Goal: Transaction & Acquisition: Book appointment/travel/reservation

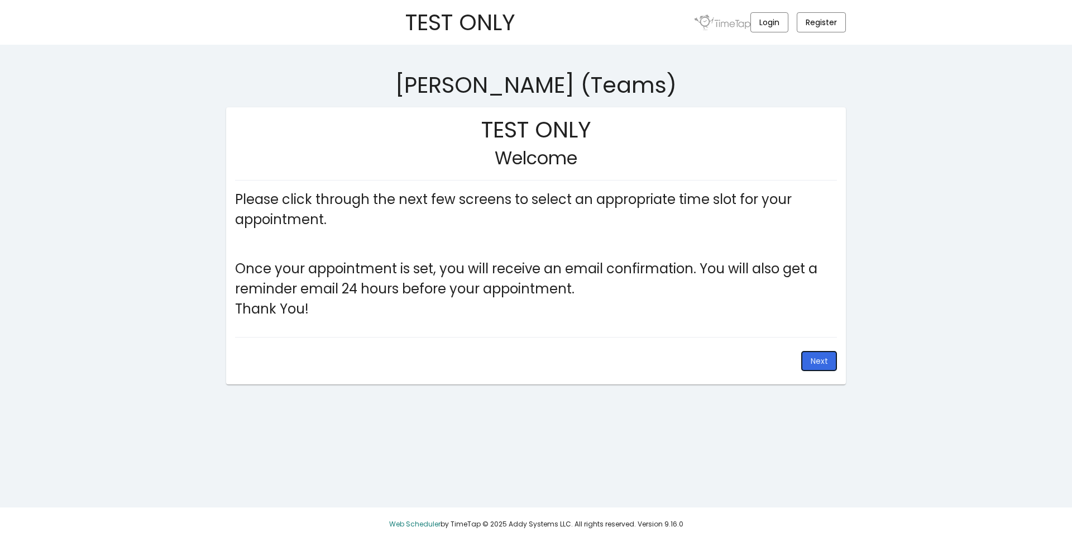
click at [820, 354] on button "Next" at bounding box center [820, 361] width 36 height 20
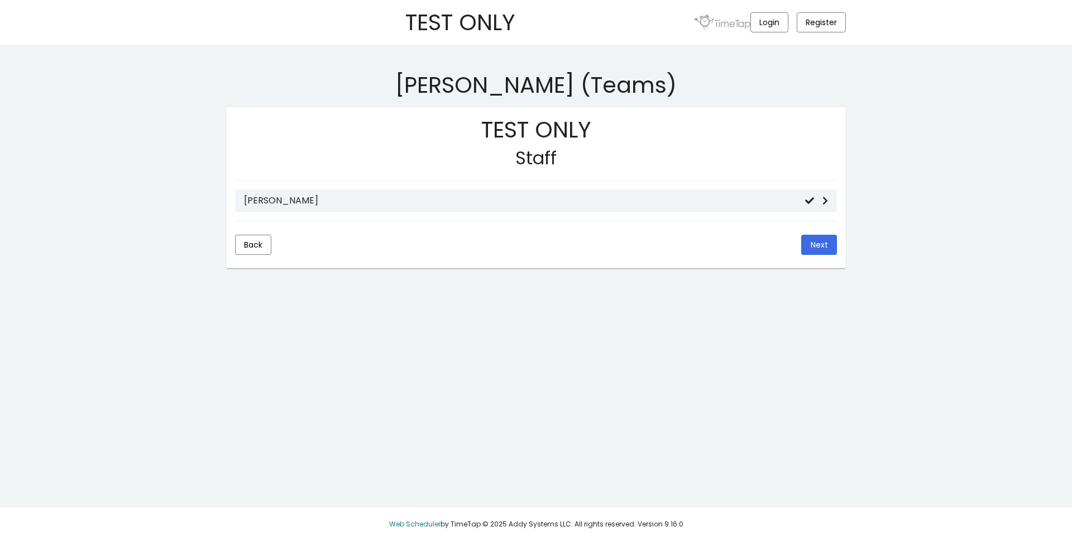
click at [441, 206] on mat-list-item "[PERSON_NAME]" at bounding box center [536, 200] width 602 height 22
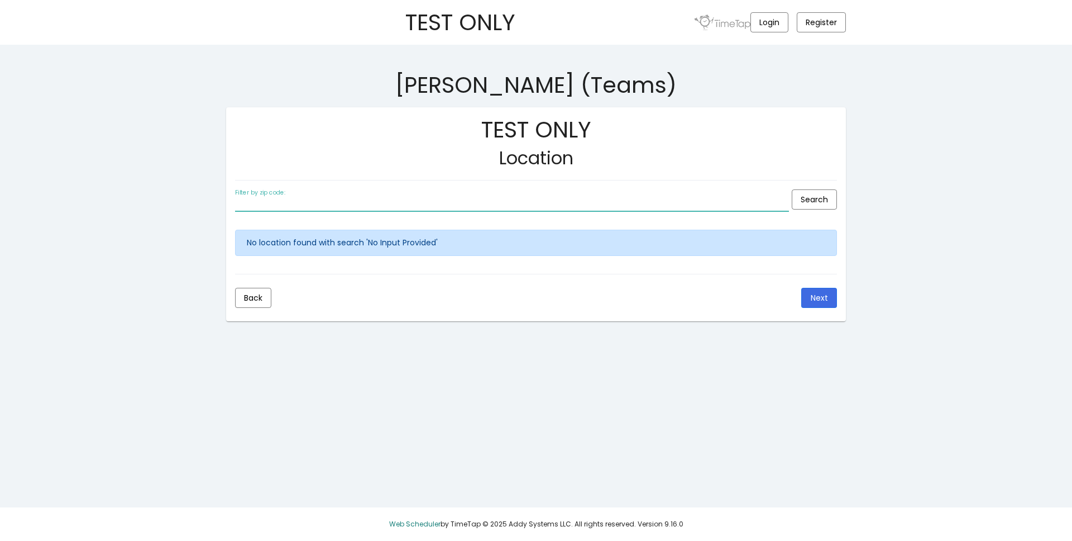
click at [393, 202] on input "Filter by zip code:" at bounding box center [512, 203] width 554 height 9
type input "133"
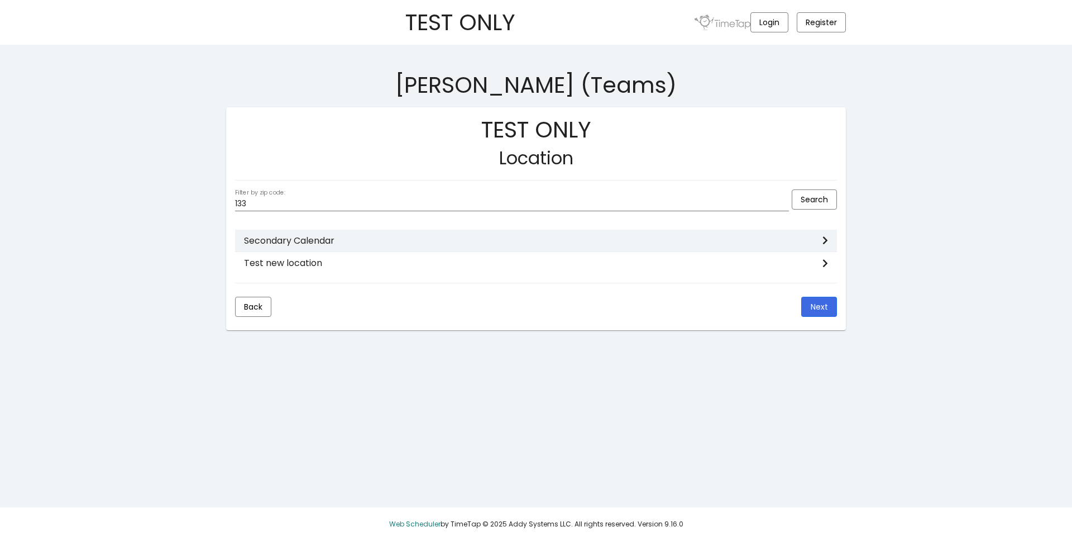
click at [372, 249] on mat-list-item "Secondary Calendar" at bounding box center [536, 241] width 602 height 22
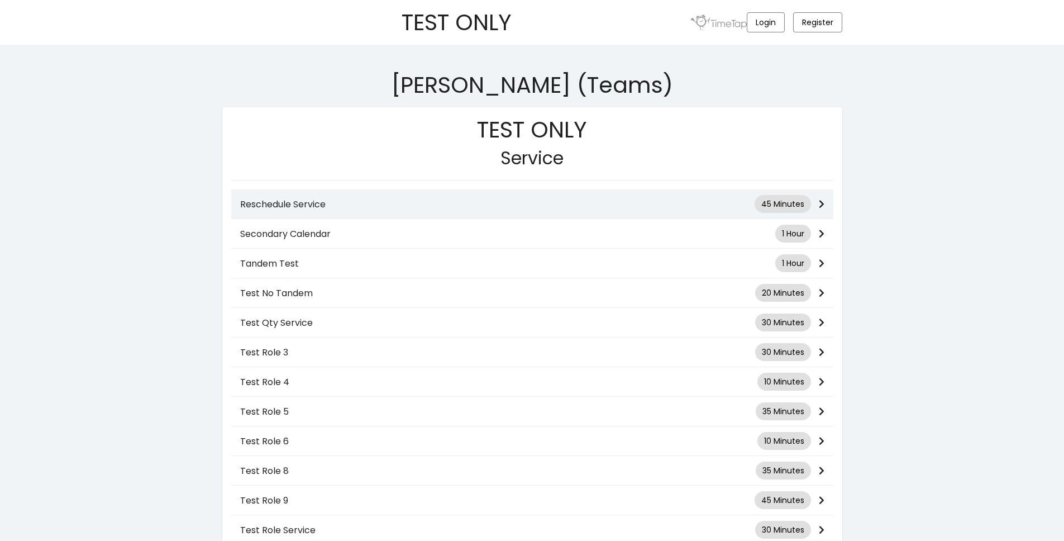
click at [384, 206] on h3 "Reschedule Service" at bounding box center [497, 204] width 514 height 11
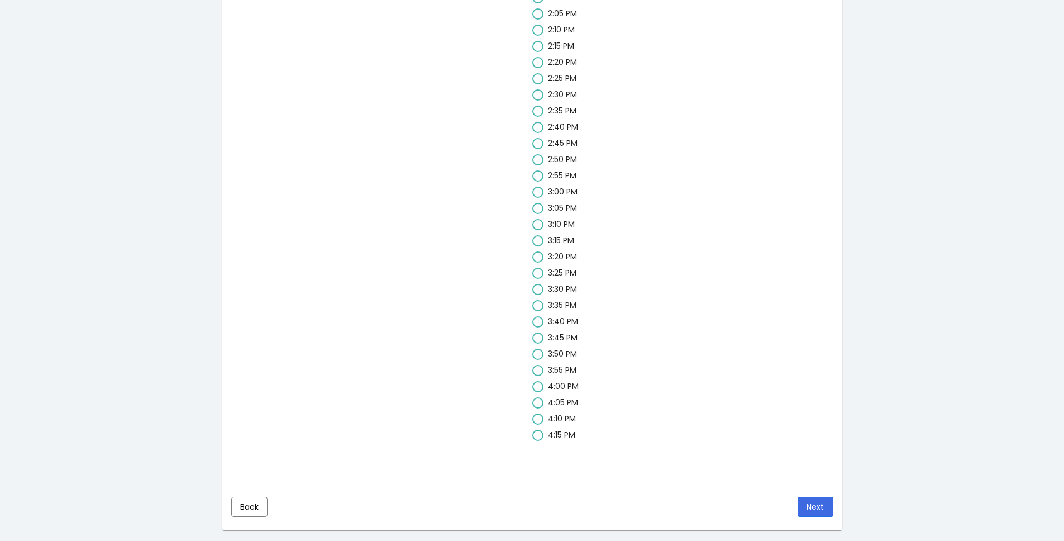
scroll to position [1350, 0]
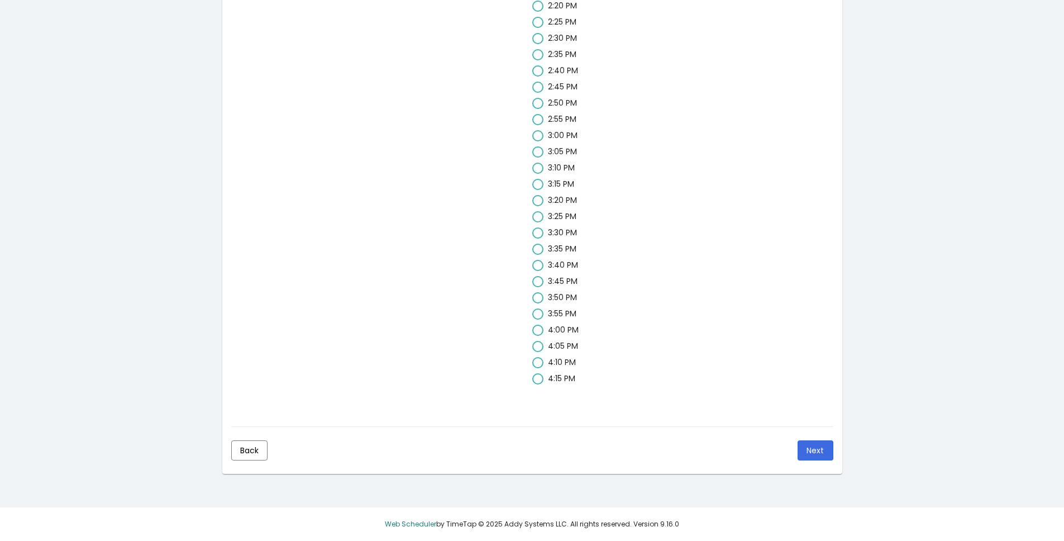
click at [796, 454] on mat-card-actions "Back Next" at bounding box center [532, 450] width 602 height 29
click at [805, 452] on button "Next" at bounding box center [816, 450] width 36 height 20
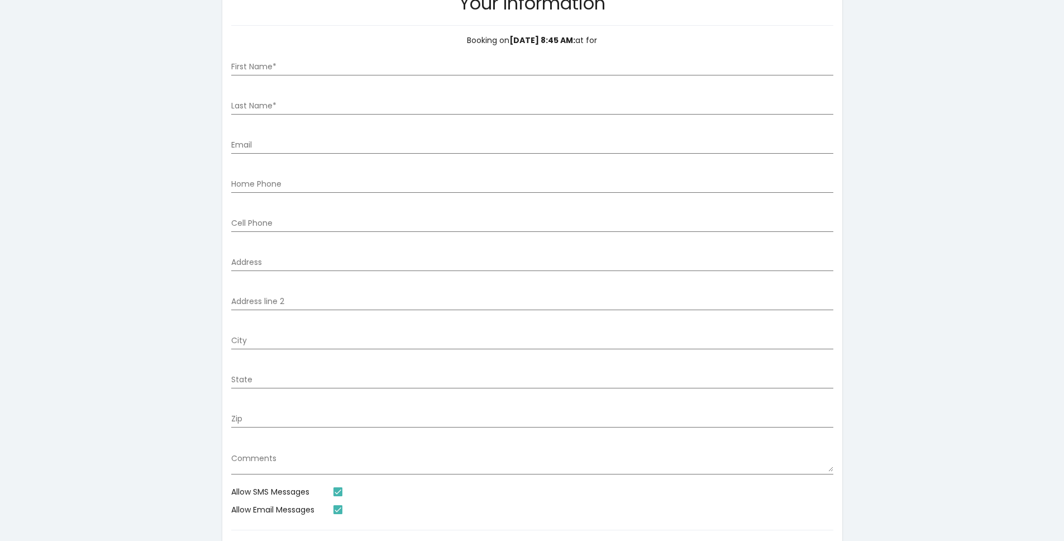
scroll to position [107, 0]
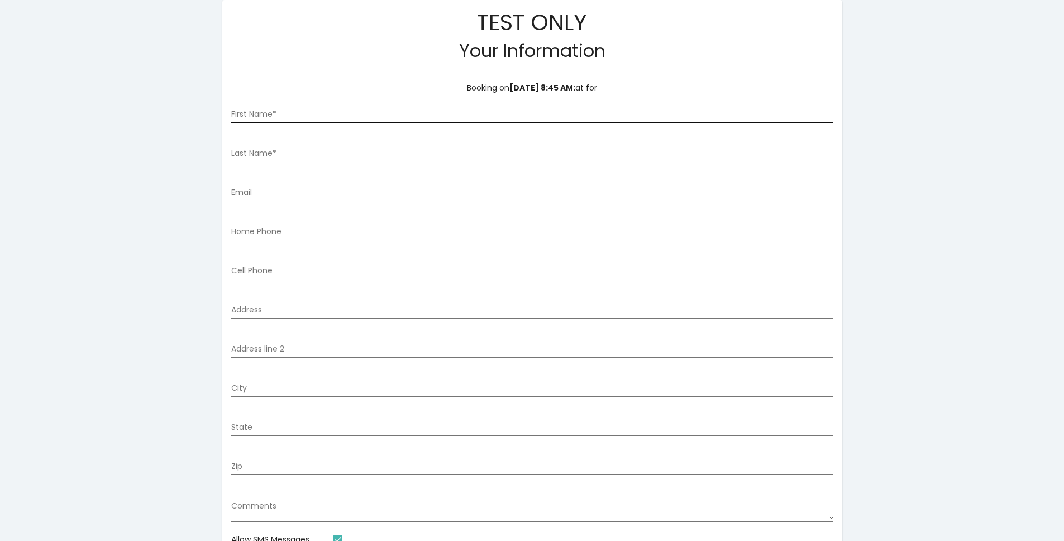
click at [293, 102] on div "First Name *" at bounding box center [532, 111] width 602 height 23
click at [294, 106] on div "First Name *" at bounding box center [532, 111] width 602 height 23
click at [299, 118] on input "First Name *" at bounding box center [532, 114] width 602 height 9
type input "[PERSON_NAME]"
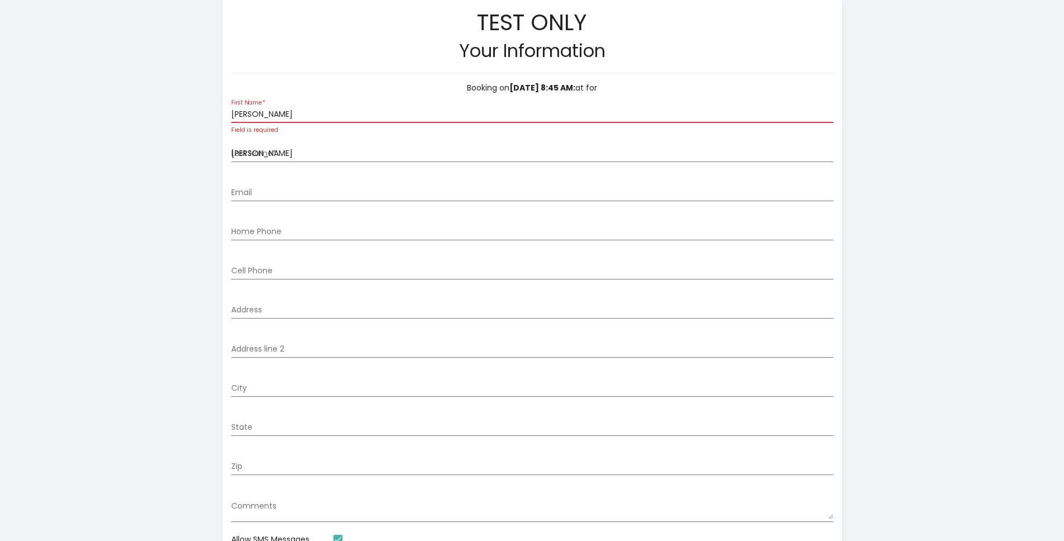
type input "[EMAIL_ADDRESS][DOMAIN_NAME]"
type input "2564258375"
type input "[STREET_ADDRESS][PERSON_NAME]"
type input "[PERSON_NAME]"
type input "UT"
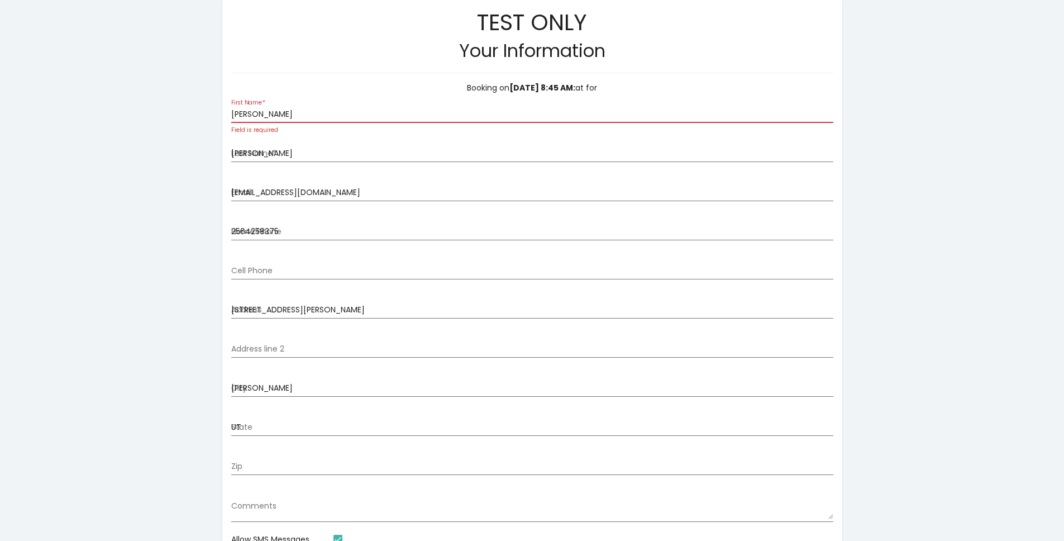
type input "84096-5780"
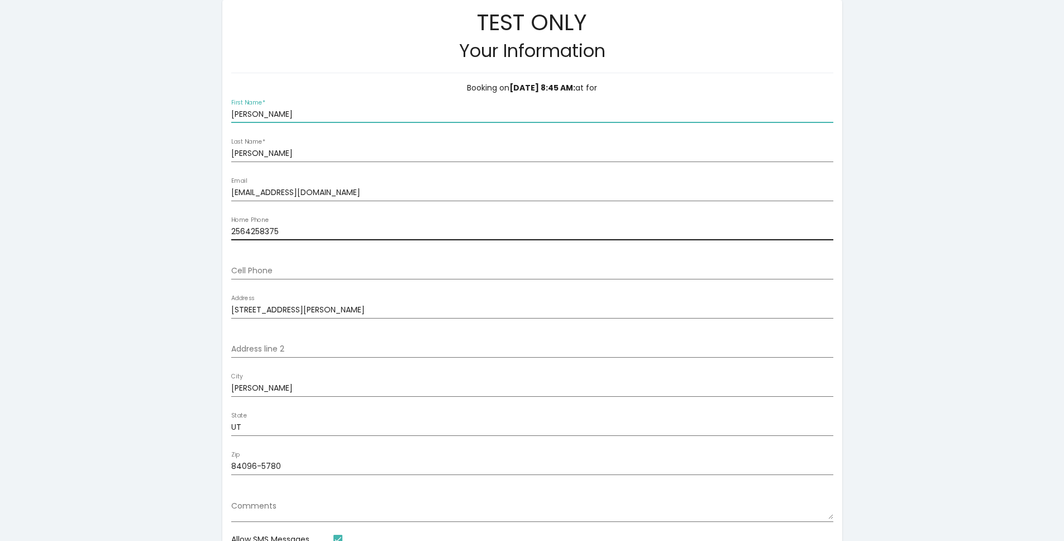
click at [266, 233] on input "2564258375" at bounding box center [532, 231] width 602 height 9
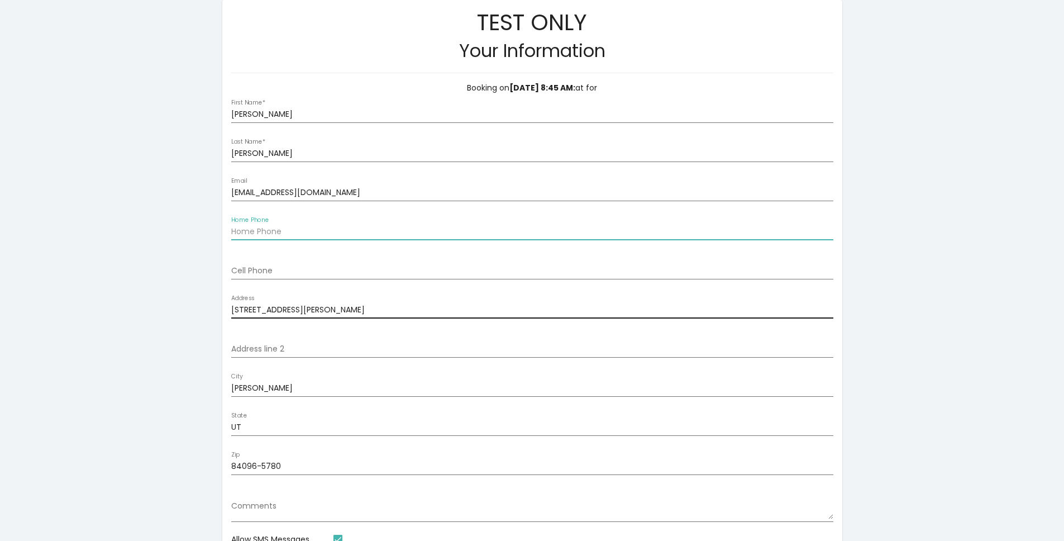
click at [286, 308] on input "[STREET_ADDRESS][PERSON_NAME]" at bounding box center [532, 310] width 602 height 9
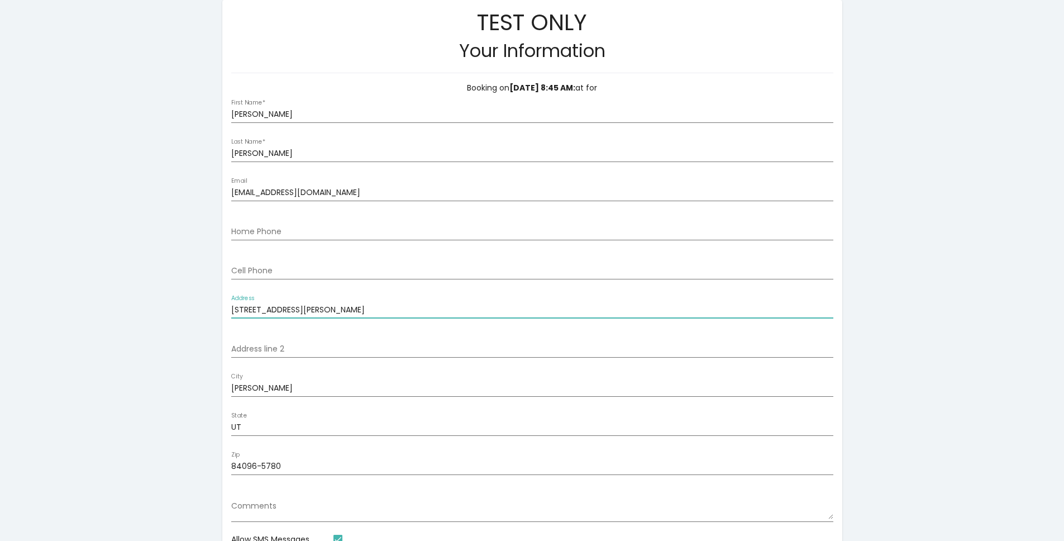
click at [286, 308] on input "[STREET_ADDRESS][PERSON_NAME]" at bounding box center [532, 310] width 602 height 9
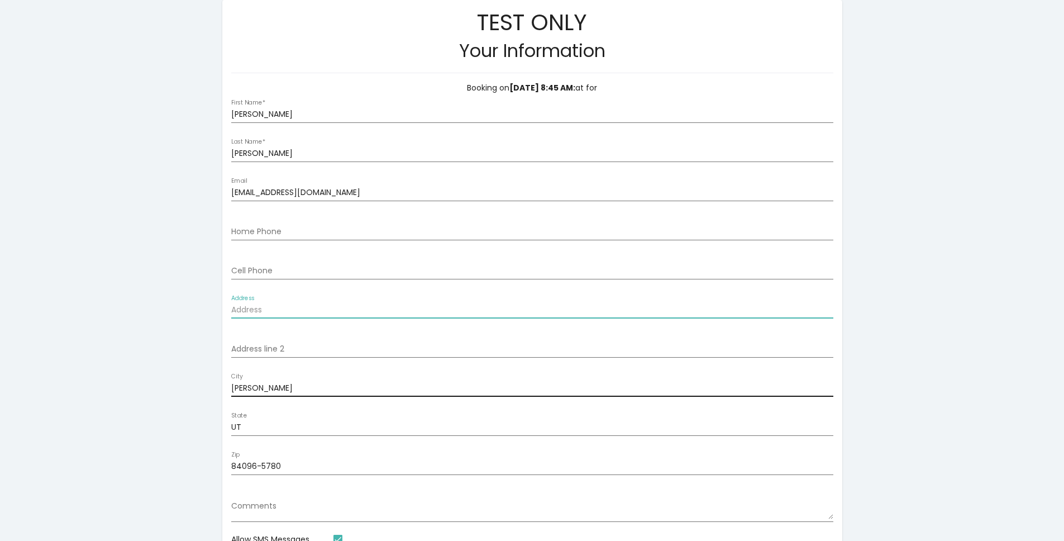
click at [246, 380] on div "HERRIMAN City" at bounding box center [532, 385] width 602 height 23
click at [245, 380] on div "HERRIMAN City" at bounding box center [532, 385] width 602 height 23
click at [247, 386] on input "[PERSON_NAME]" at bounding box center [532, 388] width 602 height 9
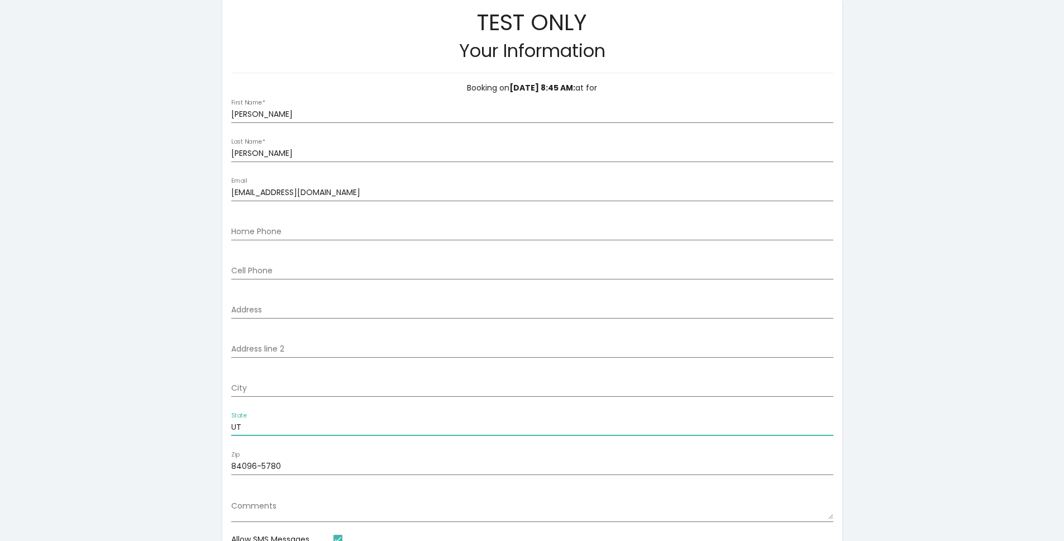
click at [240, 423] on input "UT" at bounding box center [532, 427] width 602 height 9
click at [257, 470] on input "84096-5780" at bounding box center [532, 466] width 602 height 9
click at [258, 470] on input "84096-5780" at bounding box center [532, 466] width 602 height 9
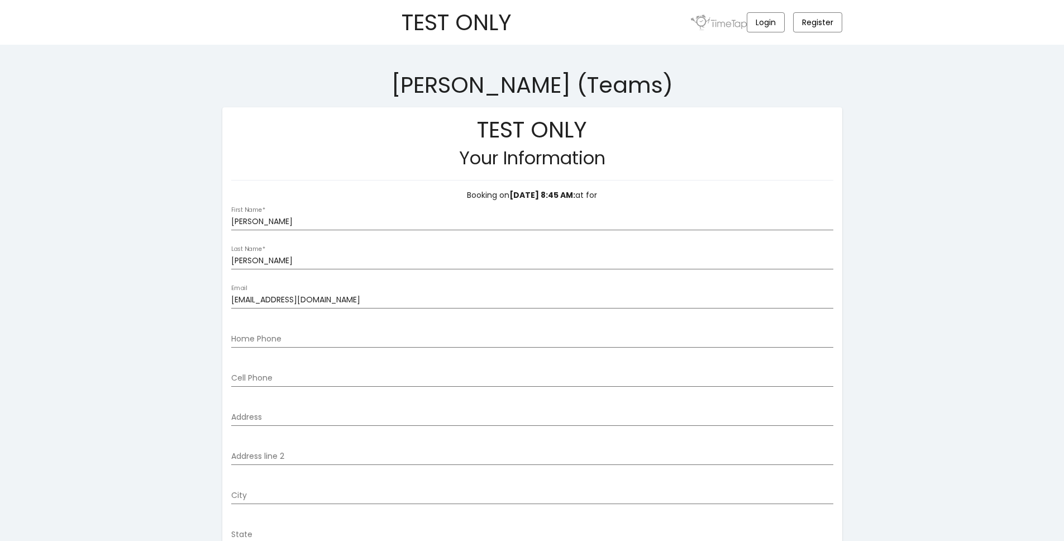
scroll to position [258, 0]
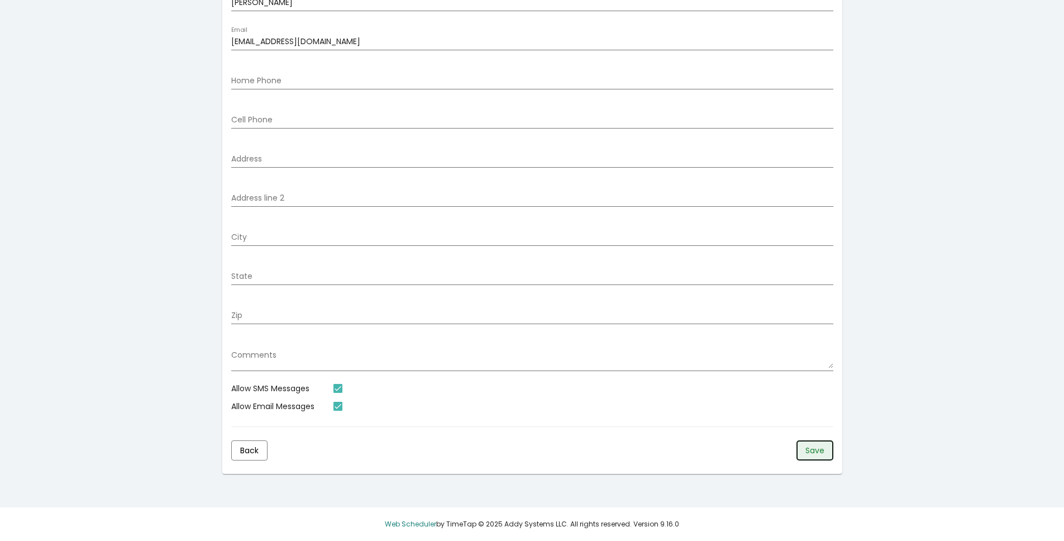
click at [819, 452] on span "Save" at bounding box center [814, 450] width 19 height 11
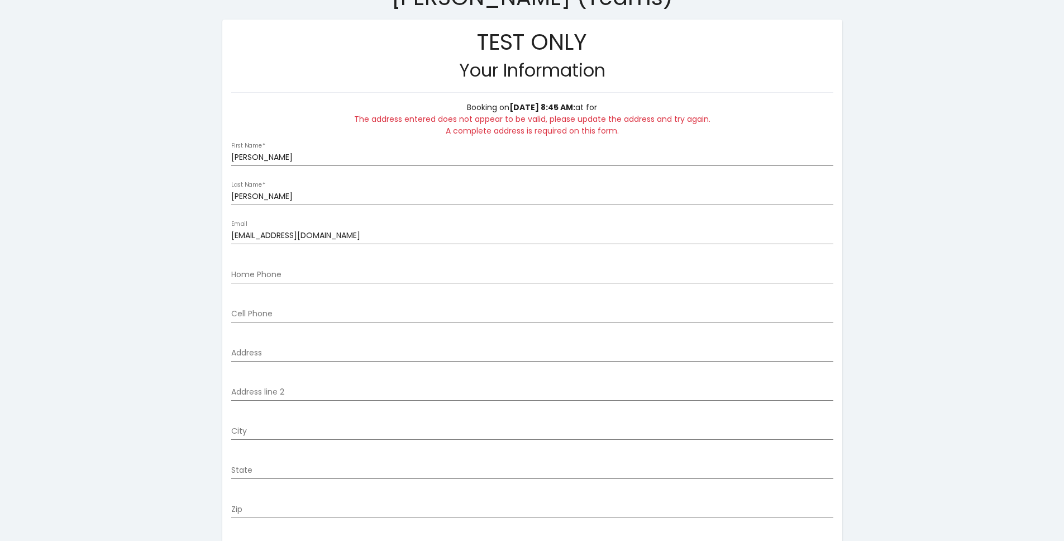
scroll to position [210, 0]
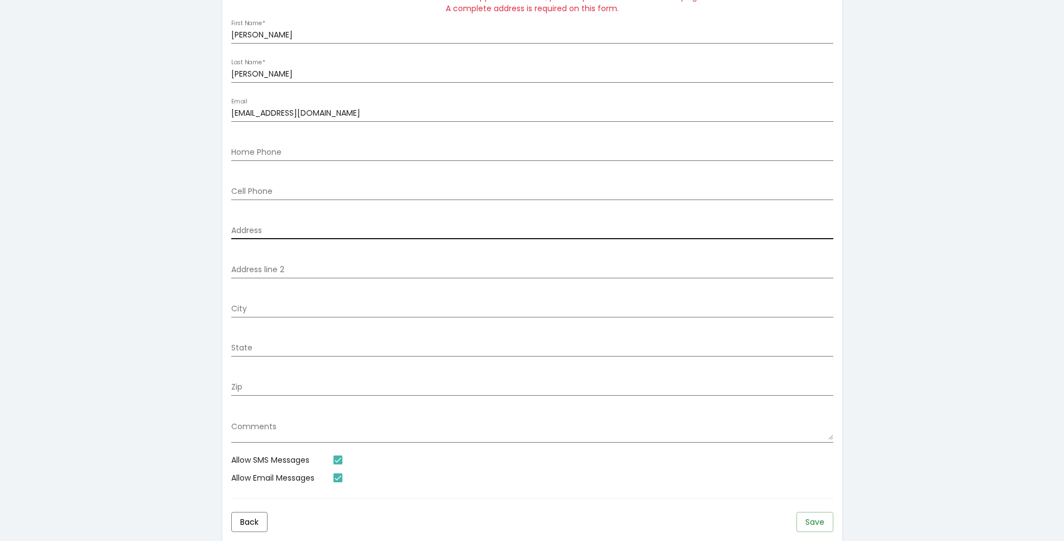
click at [269, 231] on input "Address" at bounding box center [532, 230] width 602 height 9
type input "[STREET_ADDRESS][PERSON_NAME]"
type input "2564258375"
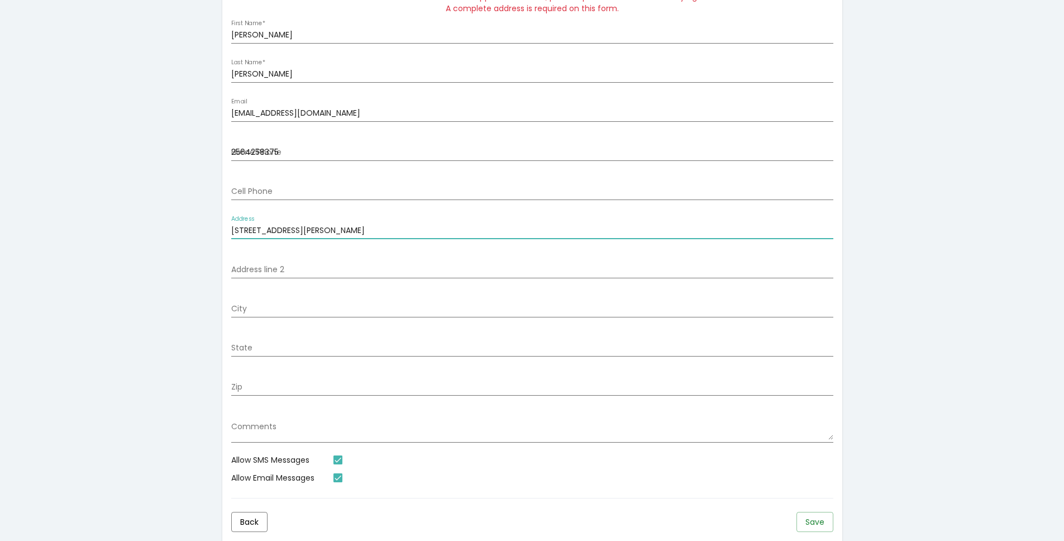
type input "[PERSON_NAME]"
type input "UT"
type input "84096-5780"
click at [817, 521] on span "Save" at bounding box center [814, 521] width 19 height 11
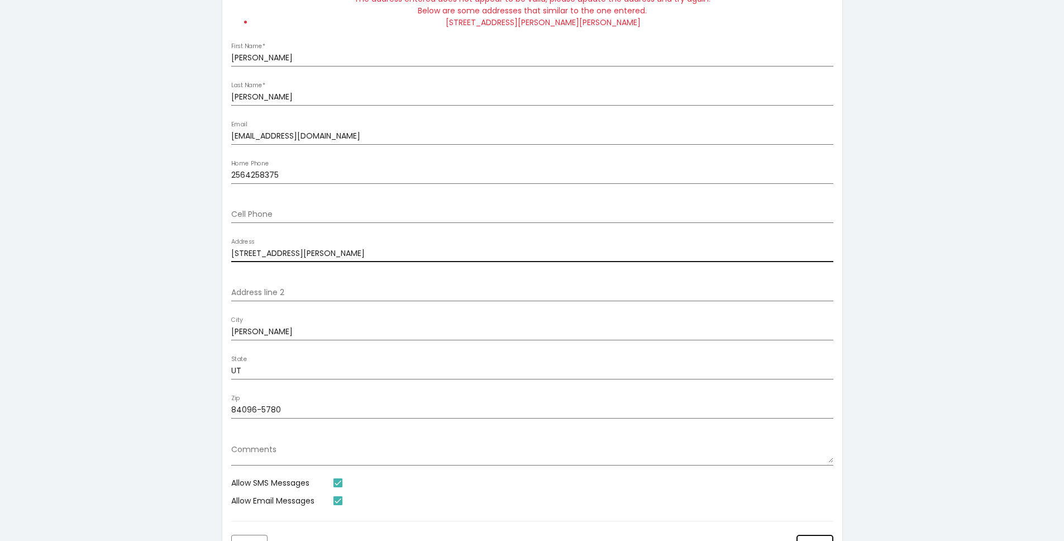
scroll to position [153, 0]
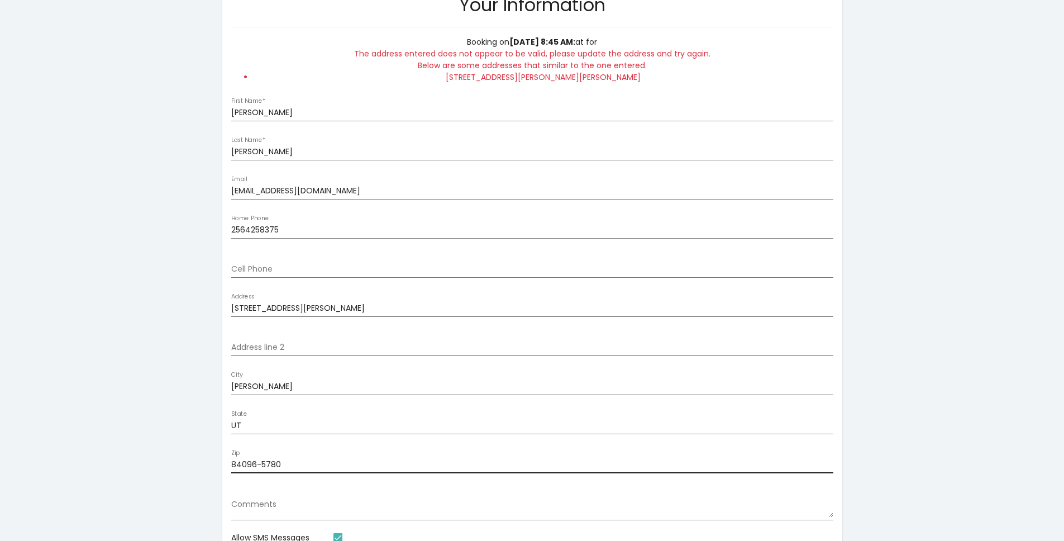
click at [283, 461] on input "84096-5780" at bounding box center [532, 464] width 602 height 9
type input "84096"
click at [957, 449] on div "TEST ONLY Login Register Andrew Forster (Teams) TEST ONLY Your Information Book…" at bounding box center [532, 268] width 1064 height 843
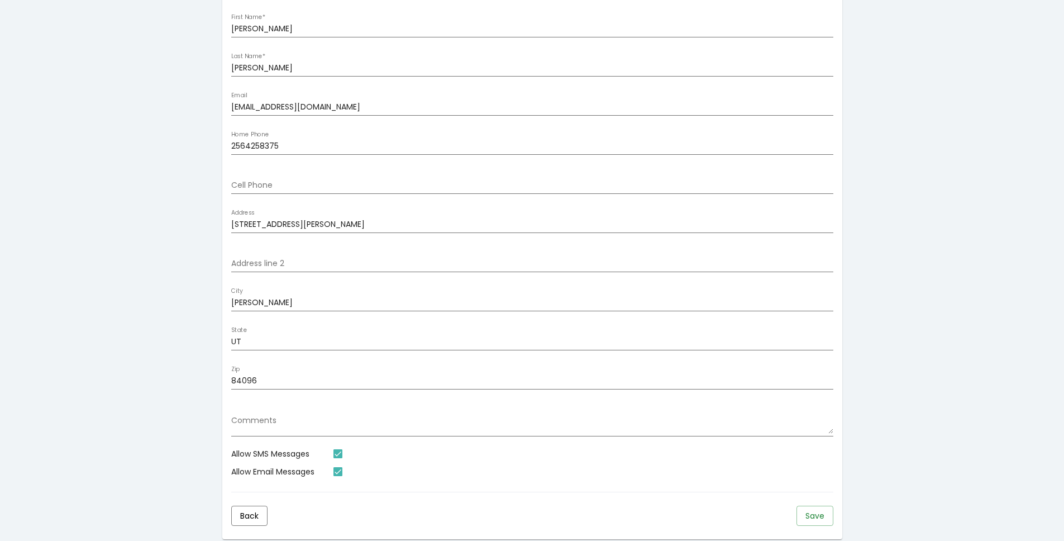
scroll to position [302, 0]
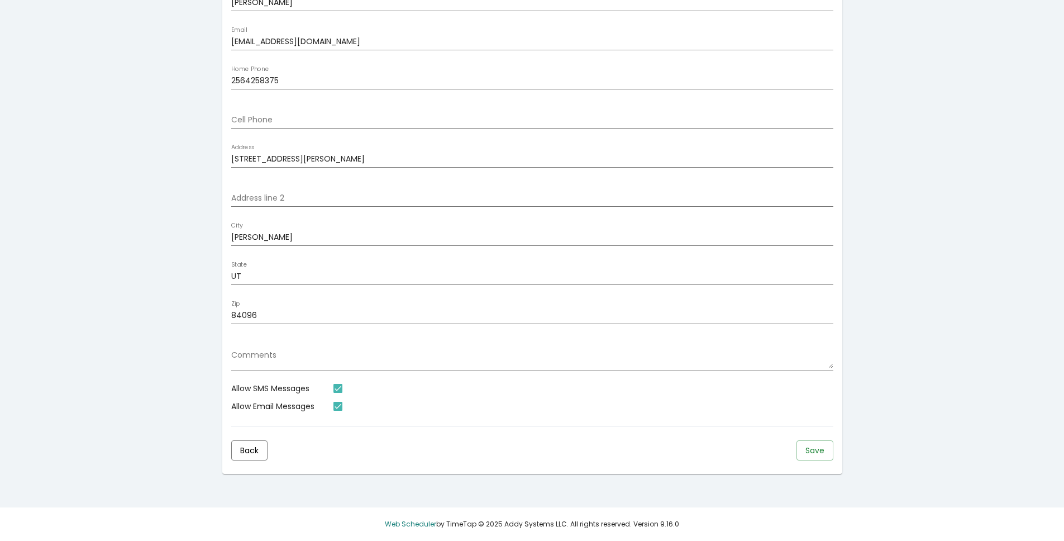
click at [808, 461] on mat-card-actions "Back Save" at bounding box center [532, 450] width 602 height 29
click at [810, 456] on button "Save" at bounding box center [815, 450] width 37 height 20
click at [815, 457] on button "Save" at bounding box center [815, 450] width 37 height 20
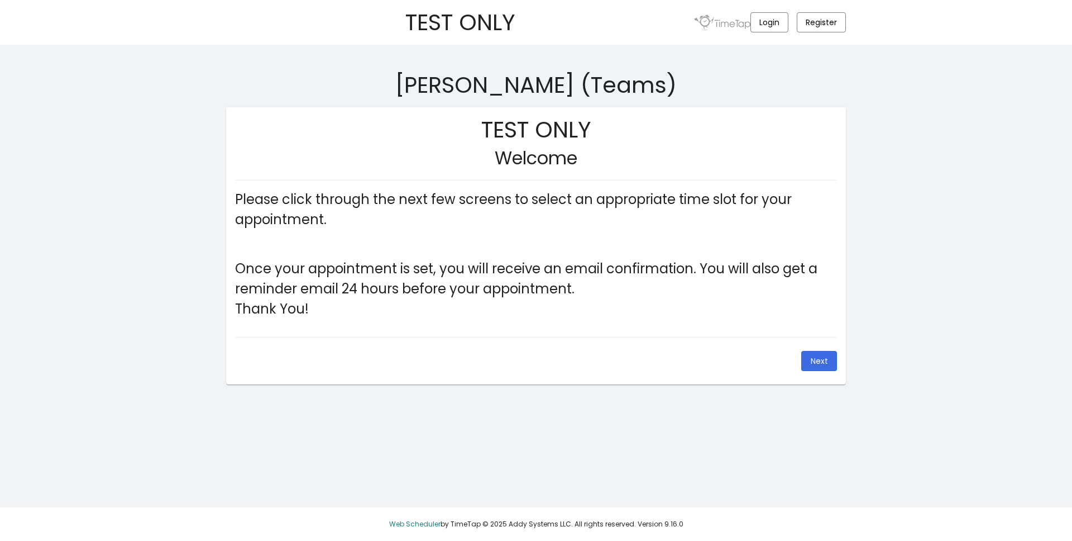
click at [818, 374] on mat-card-actions "Back Next" at bounding box center [536, 360] width 602 height 29
click at [818, 370] on button "Next" at bounding box center [820, 361] width 36 height 20
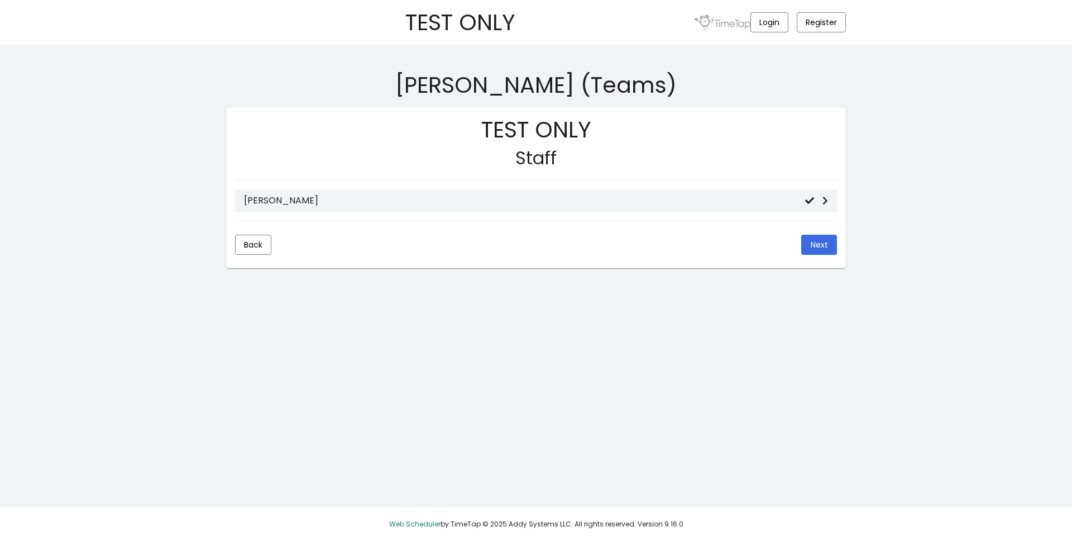
click at [527, 202] on h3 "[PERSON_NAME]" at bounding box center [524, 200] width 561 height 11
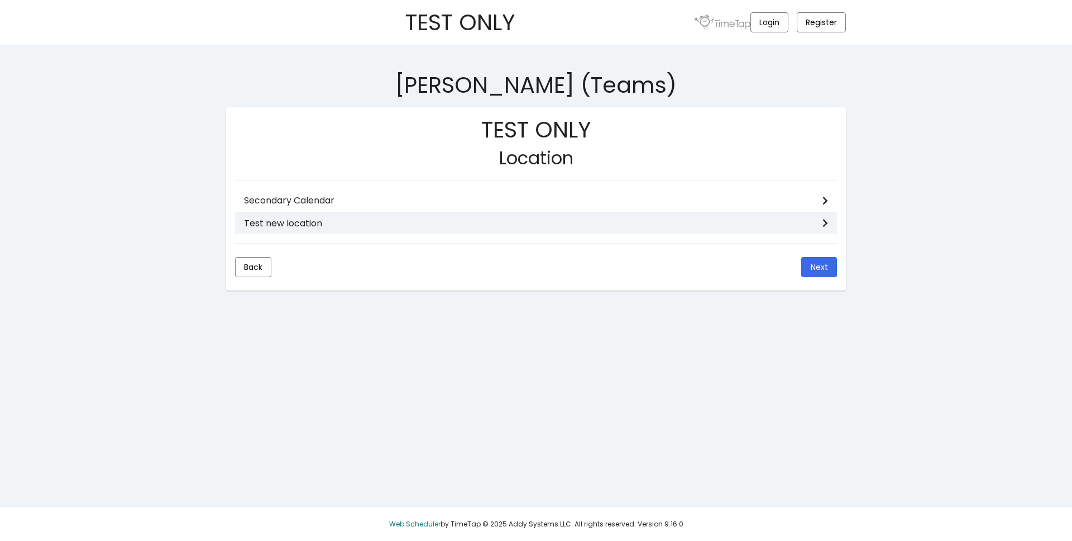
click at [428, 217] on mat-list-item "Test new location" at bounding box center [536, 223] width 602 height 22
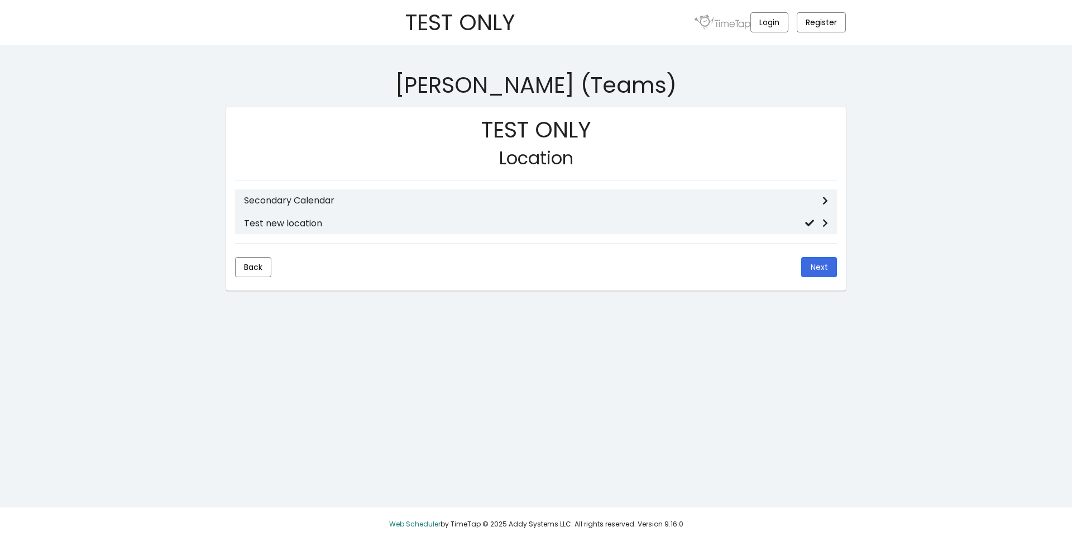
click at [407, 204] on h3 "Secondary Calendar" at bounding box center [533, 200] width 579 height 11
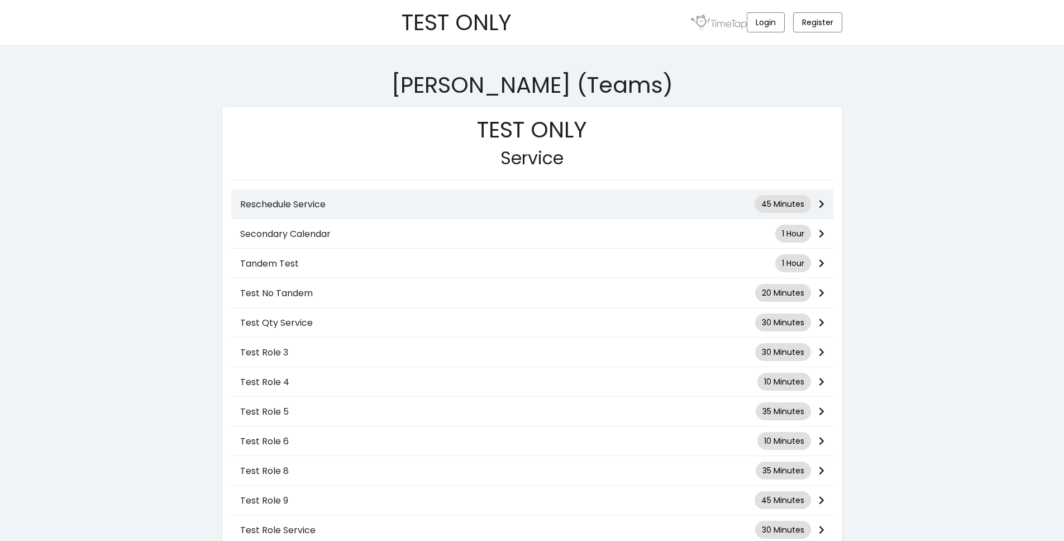
click at [342, 212] on div "Reschedule Service 45 Minutes" at bounding box center [532, 204] width 602 height 18
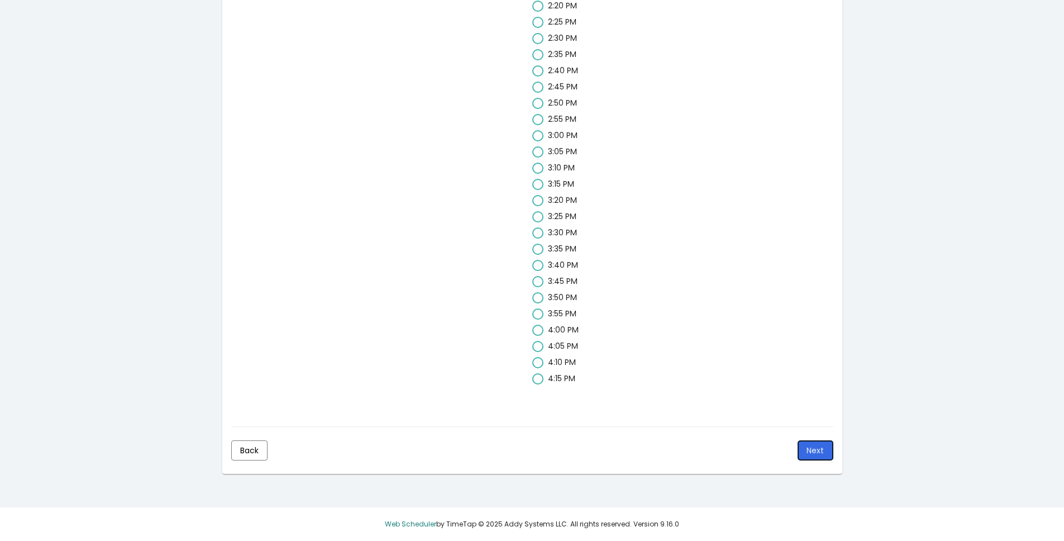
click at [824, 440] on button "Next" at bounding box center [816, 450] width 36 height 20
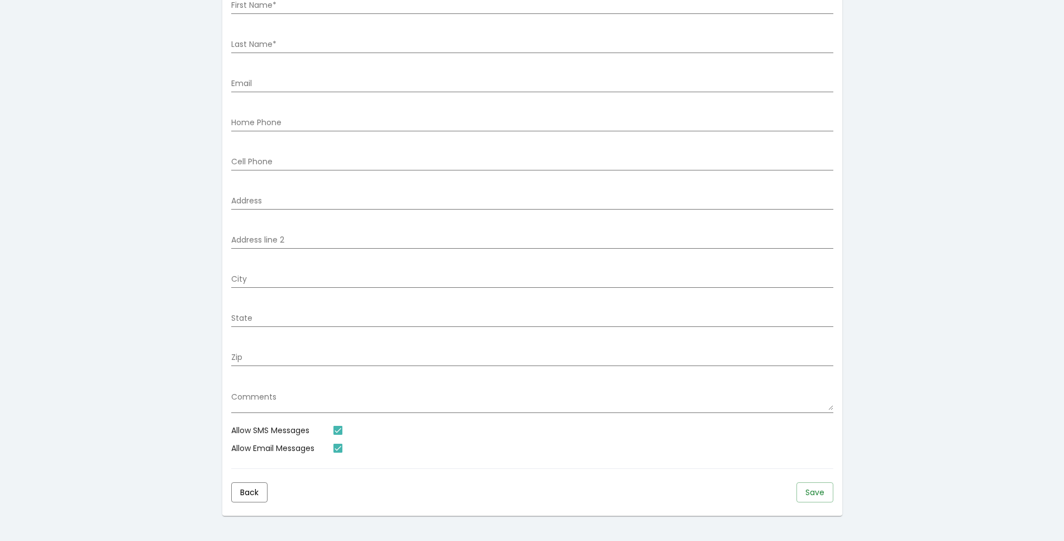
scroll to position [107, 0]
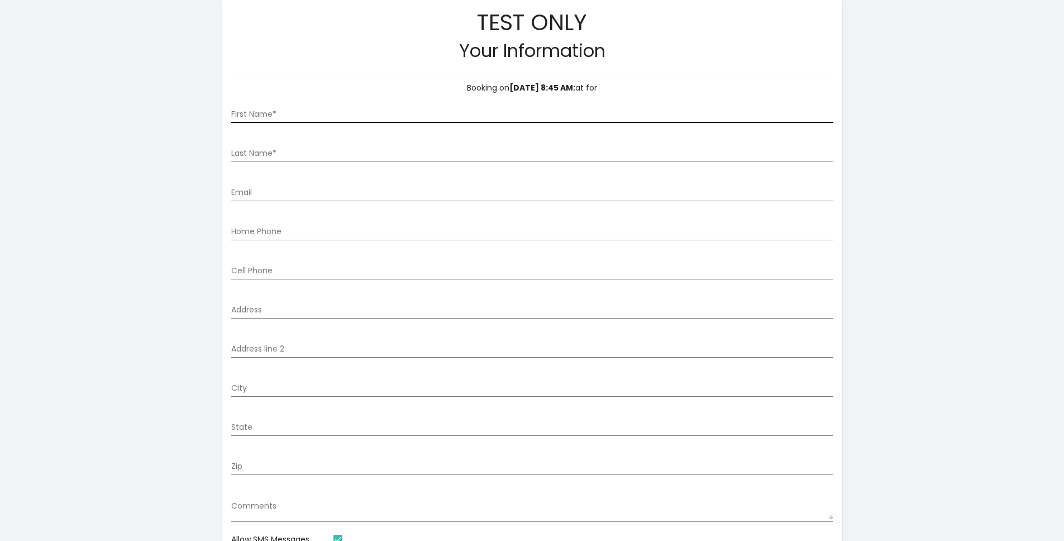
click at [265, 116] on input "First Name *" at bounding box center [532, 114] width 602 height 9
type input "[PERSON_NAME]"
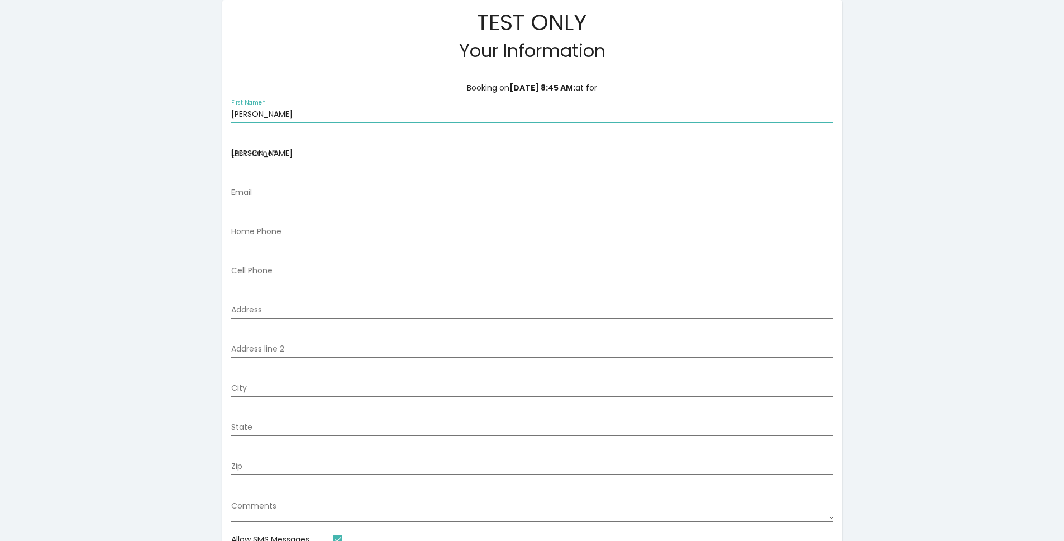
type input "[EMAIL_ADDRESS][DOMAIN_NAME]"
type input "2564258375"
type input "[STREET_ADDRESS][PERSON_NAME]"
type input "[PERSON_NAME]"
type input "UT"
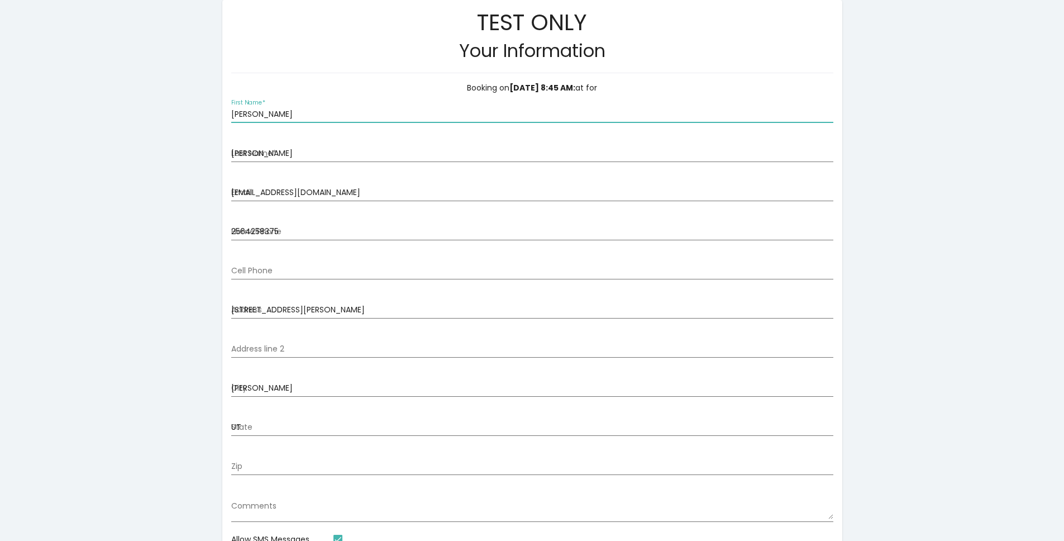
type input "84096-5780"
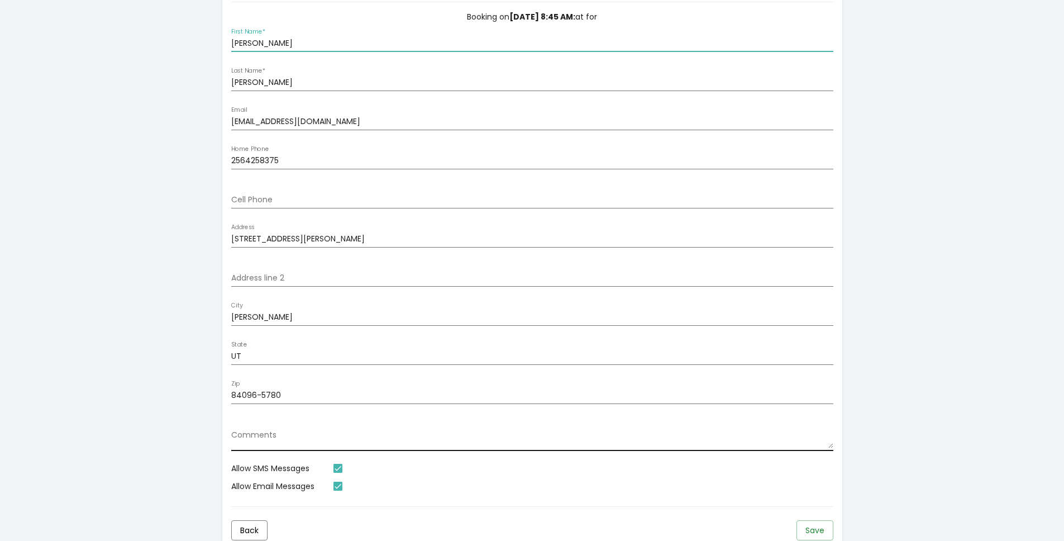
scroll to position [258, 0]
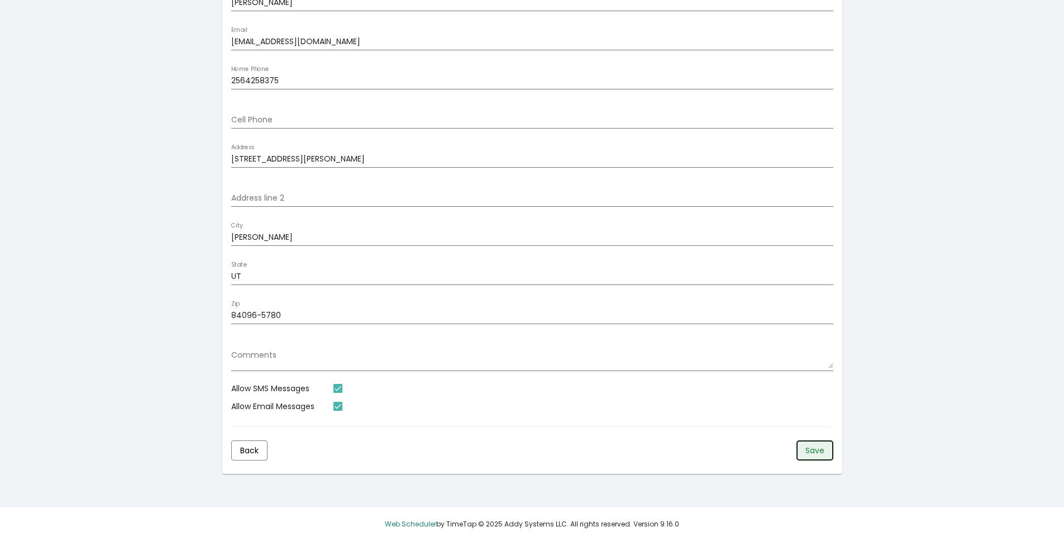
click at [811, 449] on span "Save" at bounding box center [814, 450] width 19 height 11
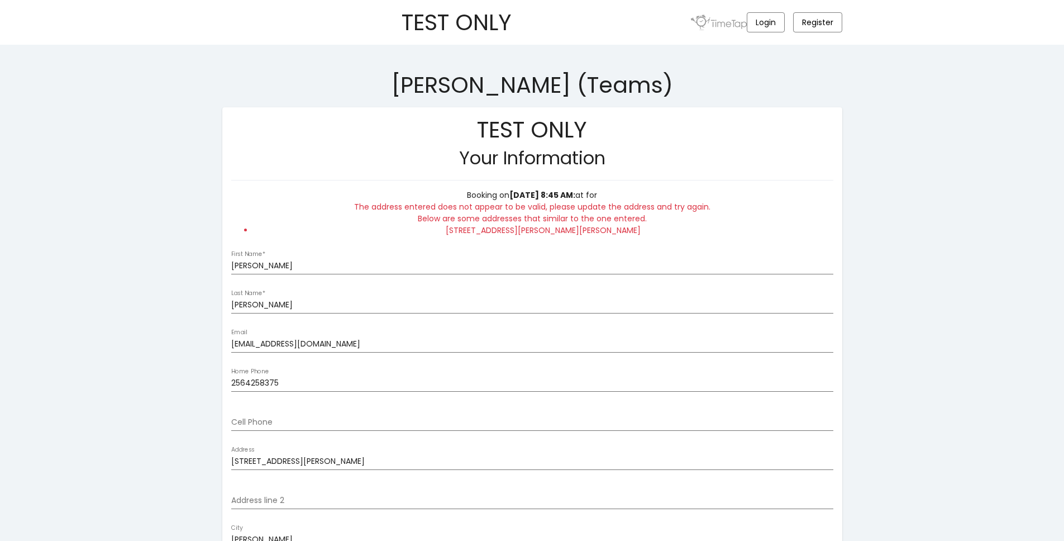
click at [173, 240] on div "TEST ONLY Login Register Andrew Forster (Teams) TEST ONLY Your Information Book…" at bounding box center [532, 421] width 1064 height 843
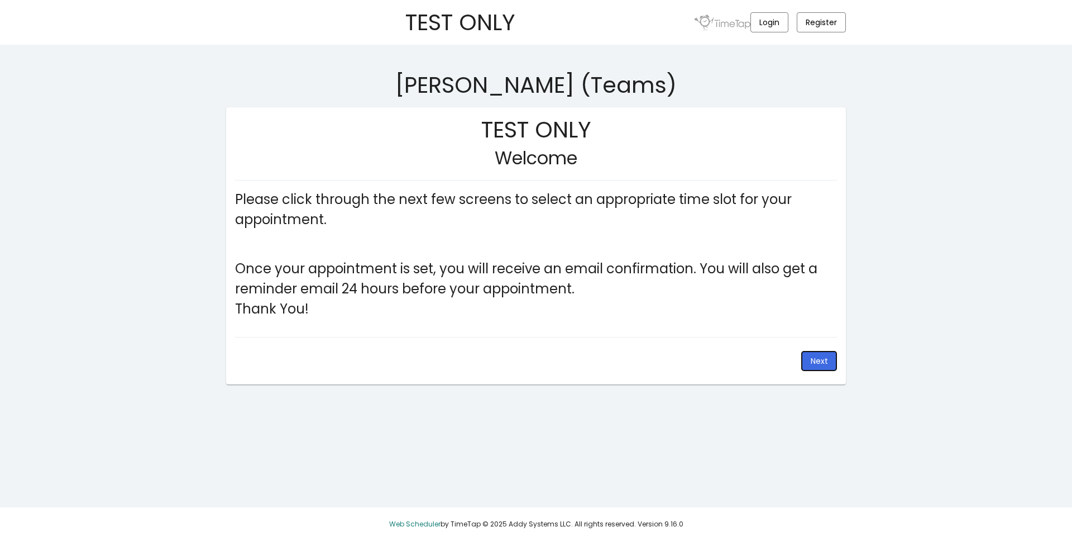
click at [805, 356] on button "Next" at bounding box center [820, 361] width 36 height 20
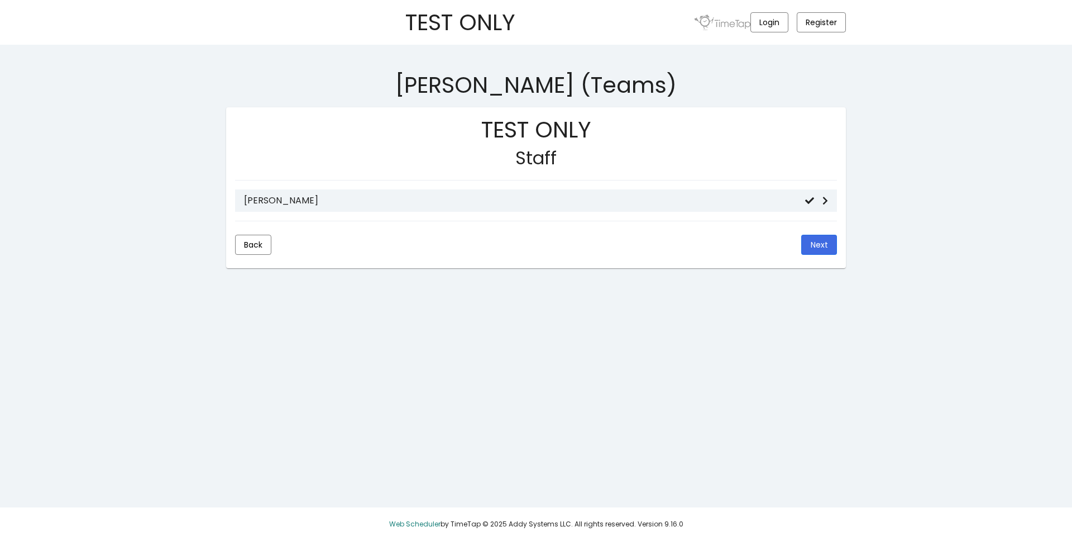
click at [468, 213] on mat-card-content "[PERSON_NAME]" at bounding box center [536, 204] width 602 height 31
click at [467, 206] on mat-list-item "[PERSON_NAME]" at bounding box center [536, 200] width 602 height 22
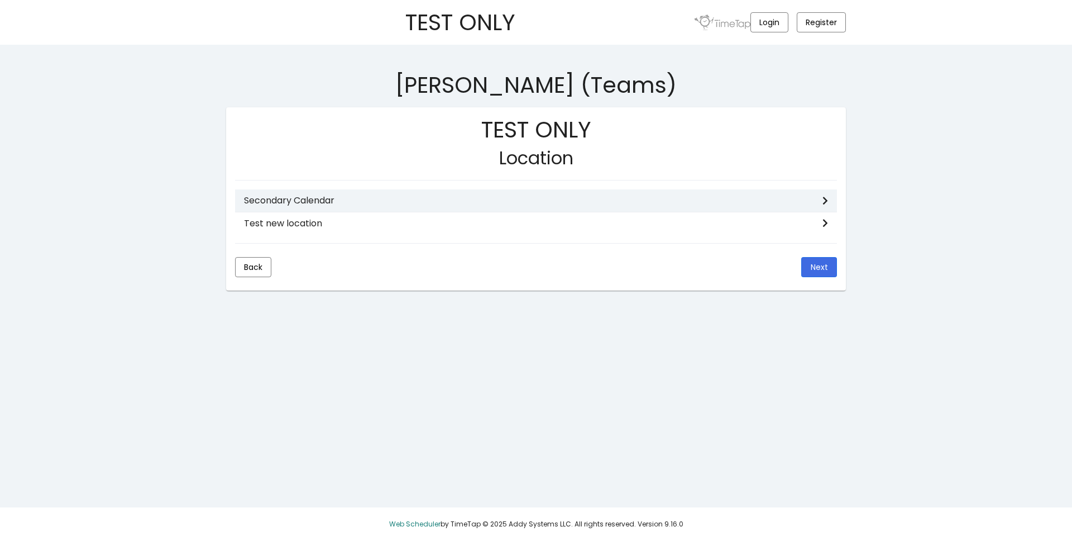
click at [354, 206] on mat-list-item "Secondary Calendar" at bounding box center [536, 200] width 602 height 22
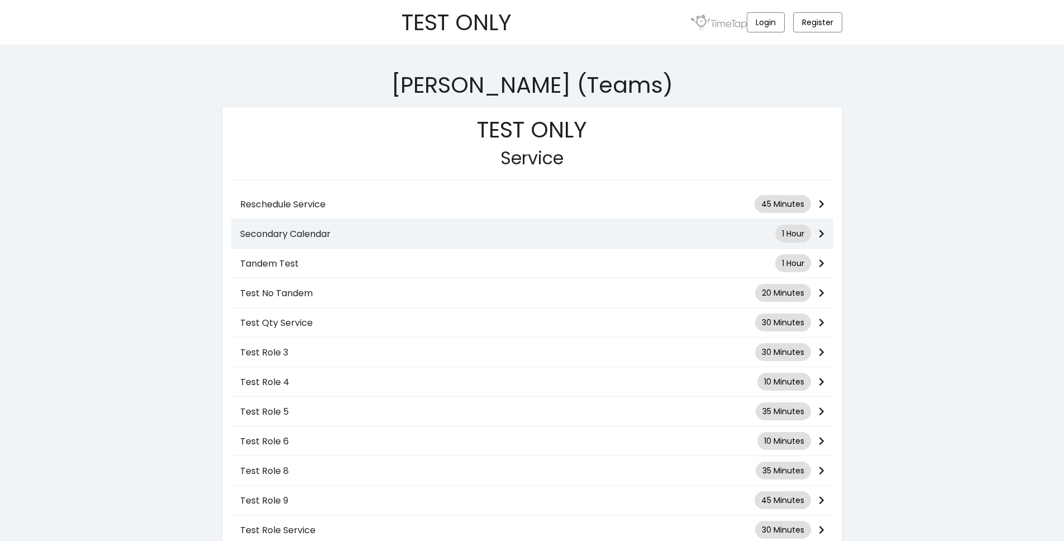
click at [354, 236] on h3 "Secondary Calendar" at bounding box center [507, 233] width 535 height 11
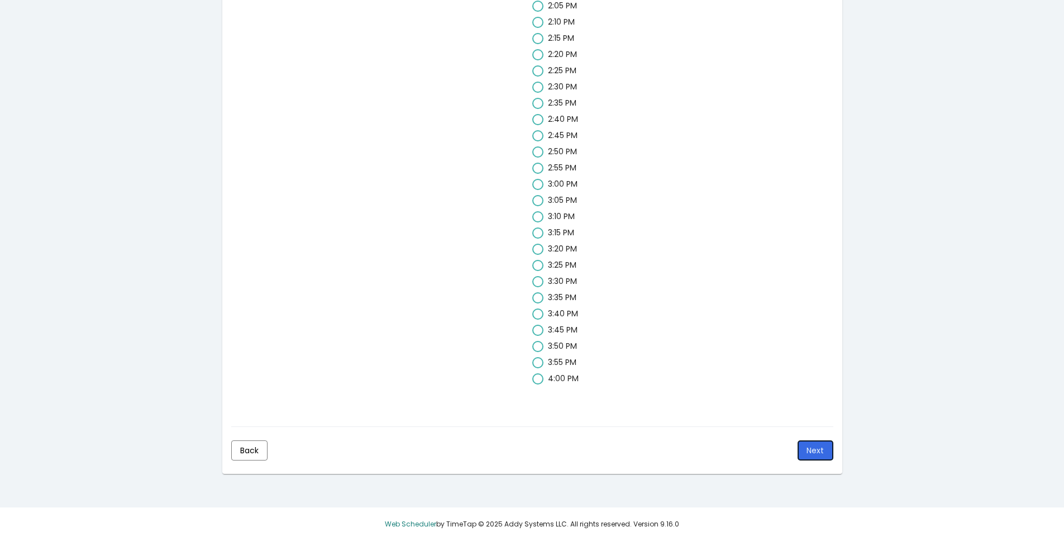
click at [816, 457] on button "Next" at bounding box center [816, 450] width 36 height 20
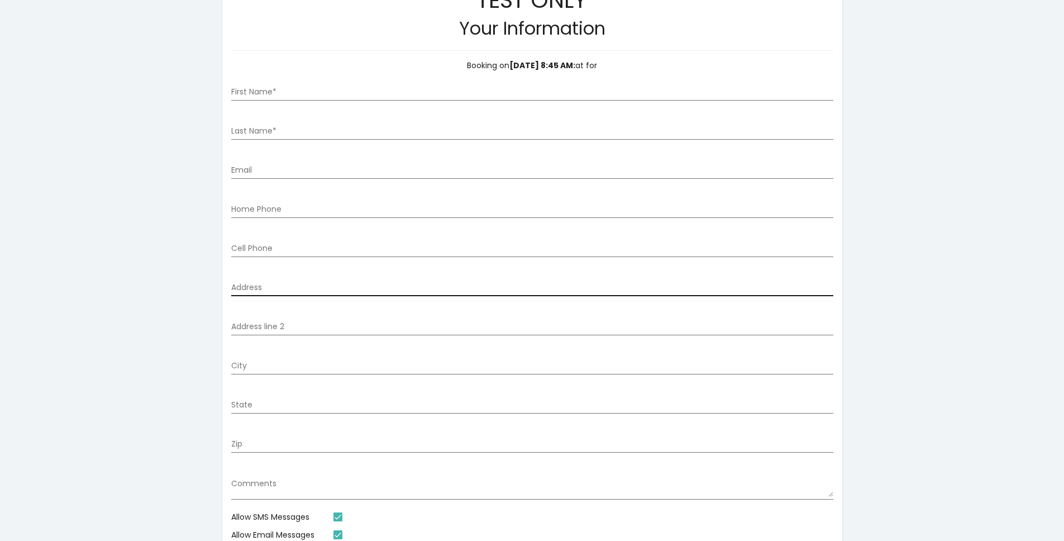
scroll to position [107, 0]
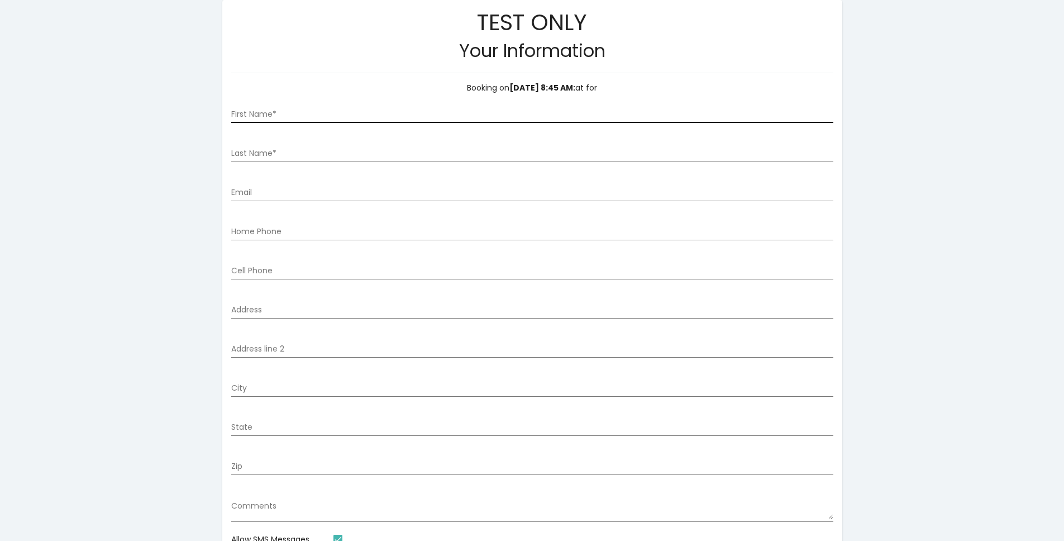
click at [323, 108] on div "First Name *" at bounding box center [532, 111] width 602 height 23
click at [326, 114] on input "First Name *" at bounding box center [532, 114] width 602 height 9
type input "[PERSON_NAME]"
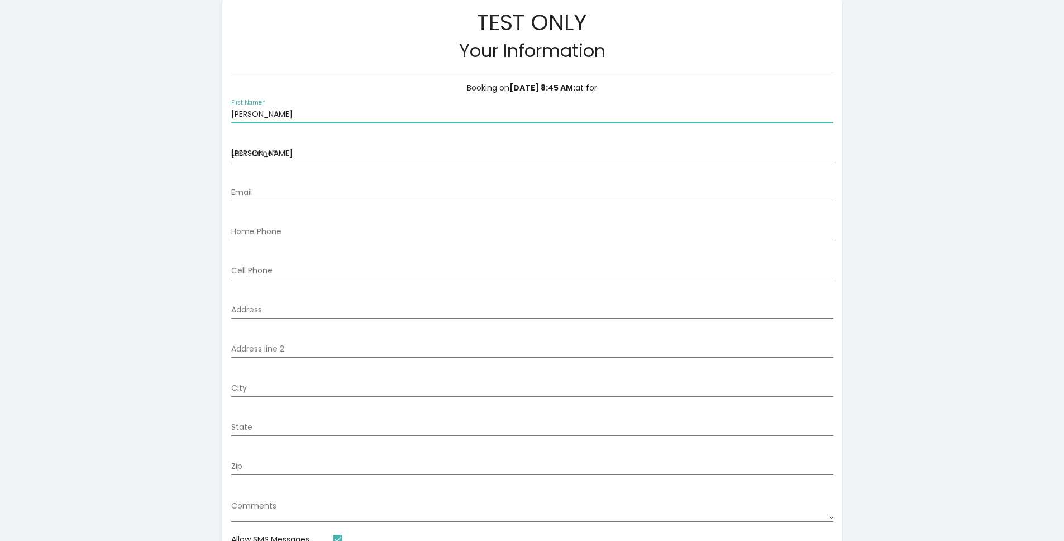
type input "[EMAIL_ADDRESS][DOMAIN_NAME]"
type input "2564258375"
type input "[STREET_ADDRESS][PERSON_NAME]"
type input "[PERSON_NAME]"
type input "UT"
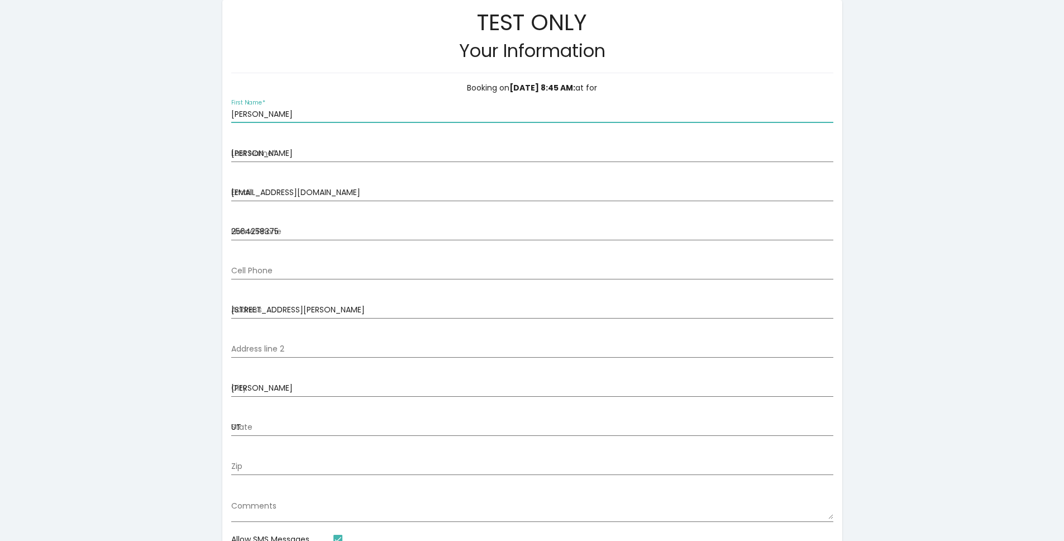
type input "84096-5780"
click at [283, 303] on div "13314 S Ashurst Ln Address" at bounding box center [532, 306] width 602 height 23
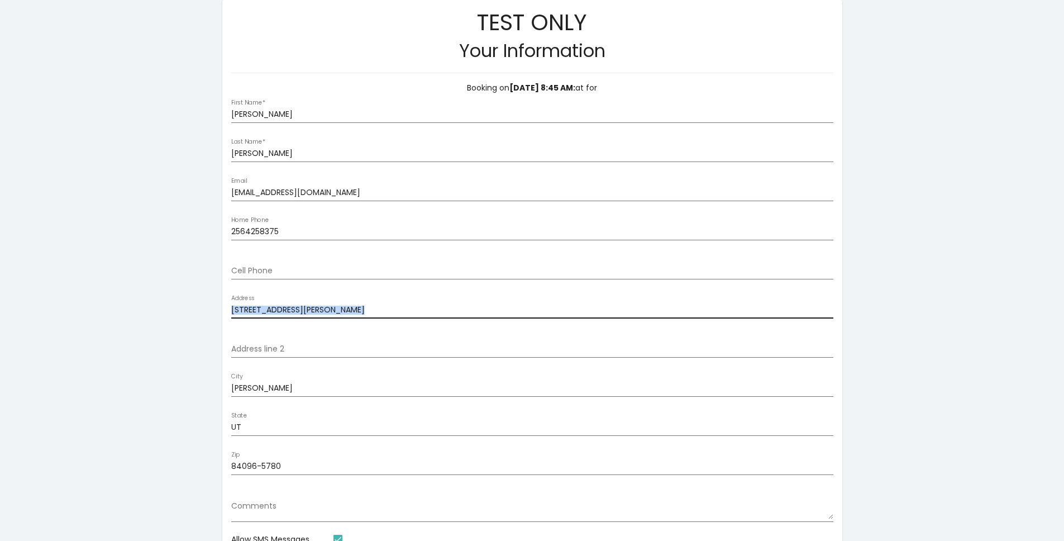
click at [283, 303] on div "13314 S Ashurst Ln Address" at bounding box center [532, 306] width 602 height 23
click at [283, 306] on input "[STREET_ADDRESS][PERSON_NAME]" at bounding box center [532, 310] width 602 height 9
type input "13314 S Ln"
click at [283, 306] on input "13314 S Ln" at bounding box center [532, 310] width 602 height 9
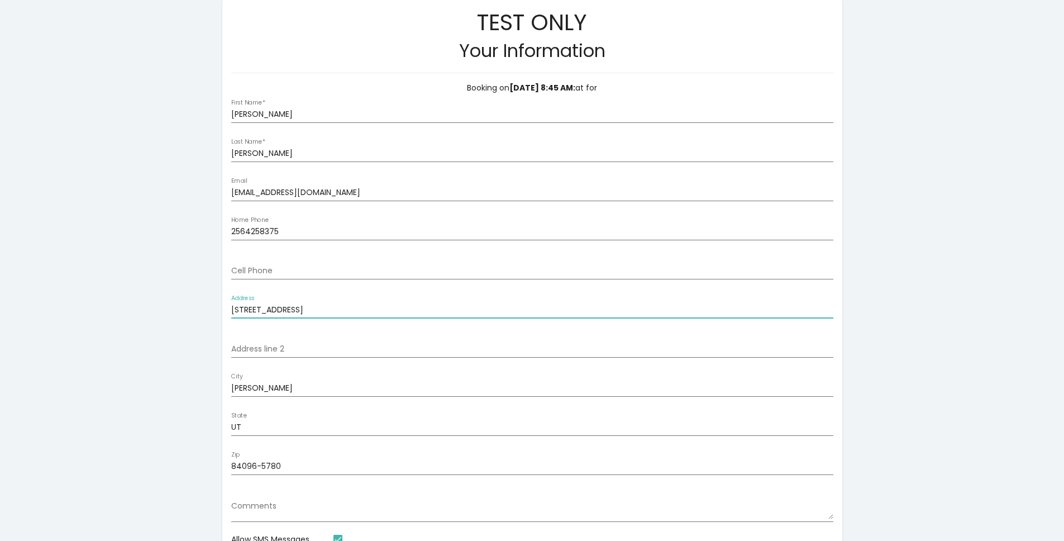
click at [283, 306] on input "13314 S Ln" at bounding box center [532, 310] width 602 height 9
click at [252, 384] on input "[PERSON_NAME]" at bounding box center [532, 388] width 602 height 9
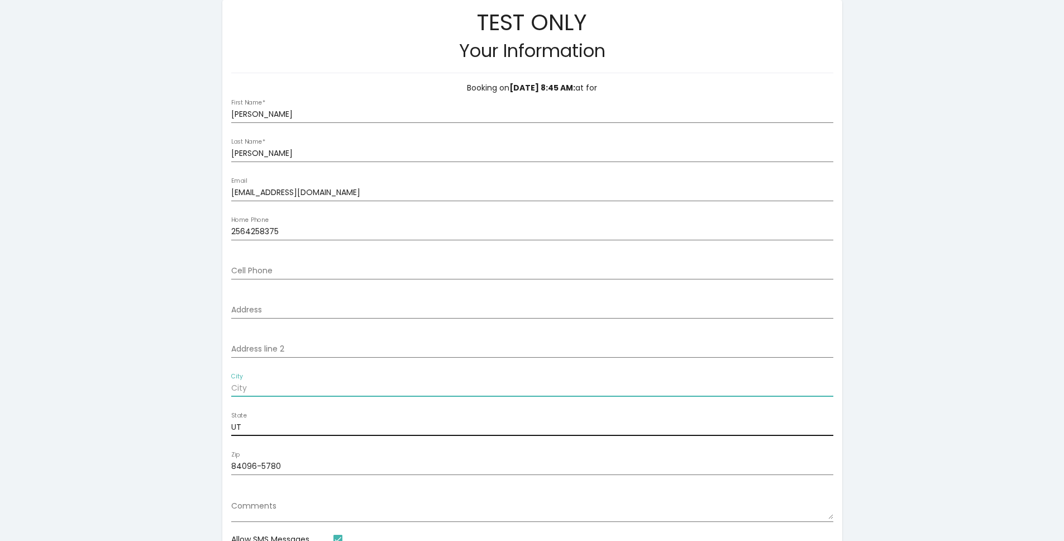
click at [249, 434] on div "UT State" at bounding box center [532, 424] width 602 height 23
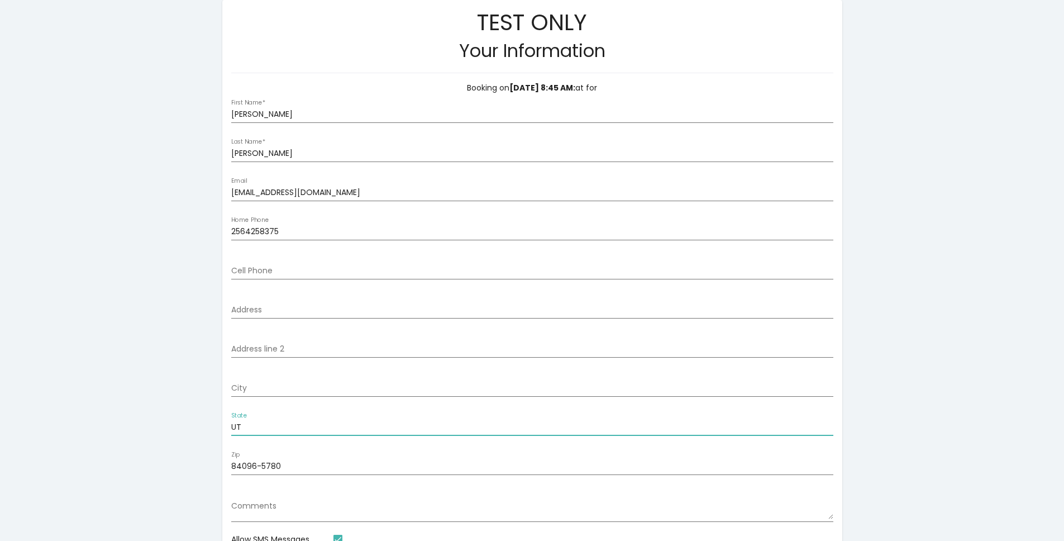
click at [249, 432] on div "UT State" at bounding box center [532, 424] width 602 height 23
type input "U"
click at [288, 465] on input "84096-5780" at bounding box center [532, 466] width 602 height 9
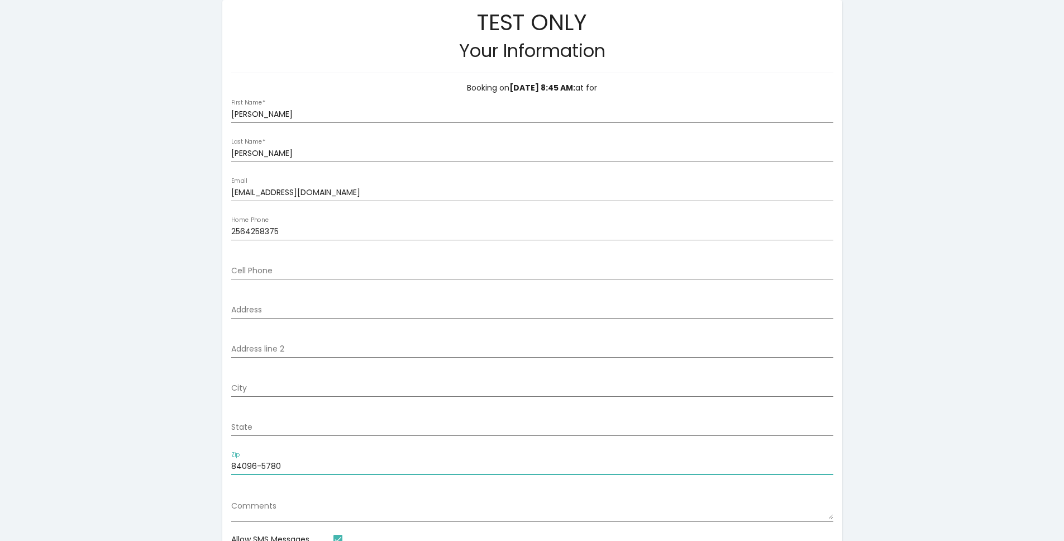
click at [288, 465] on input "84096-5780" at bounding box center [532, 466] width 602 height 9
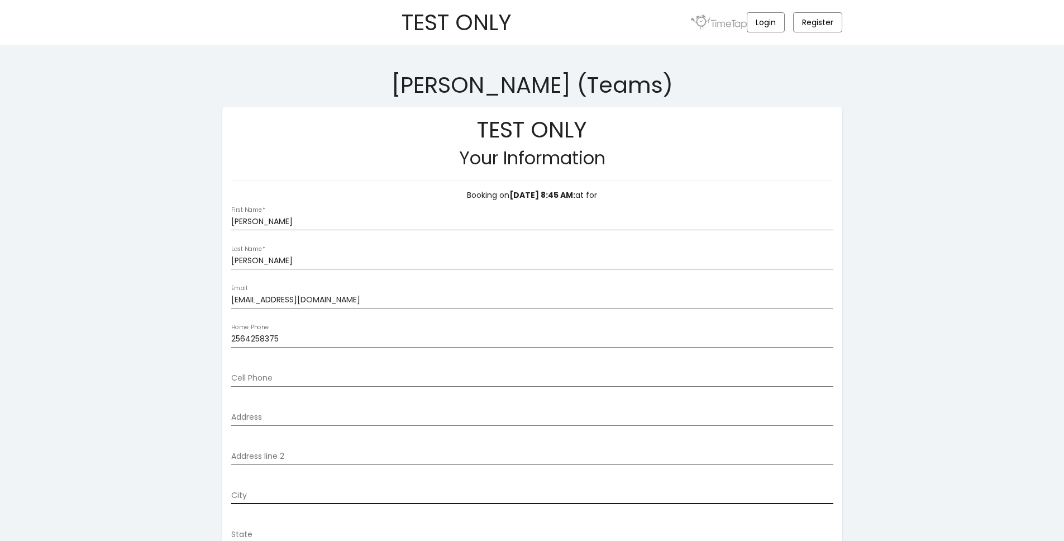
scroll to position [258, 0]
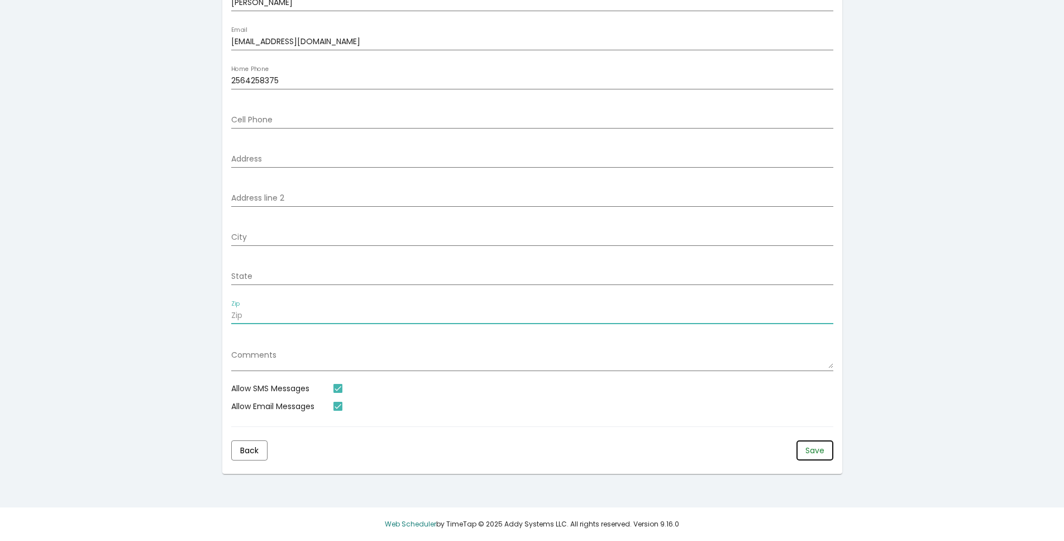
click at [809, 452] on span "Save" at bounding box center [814, 450] width 19 height 11
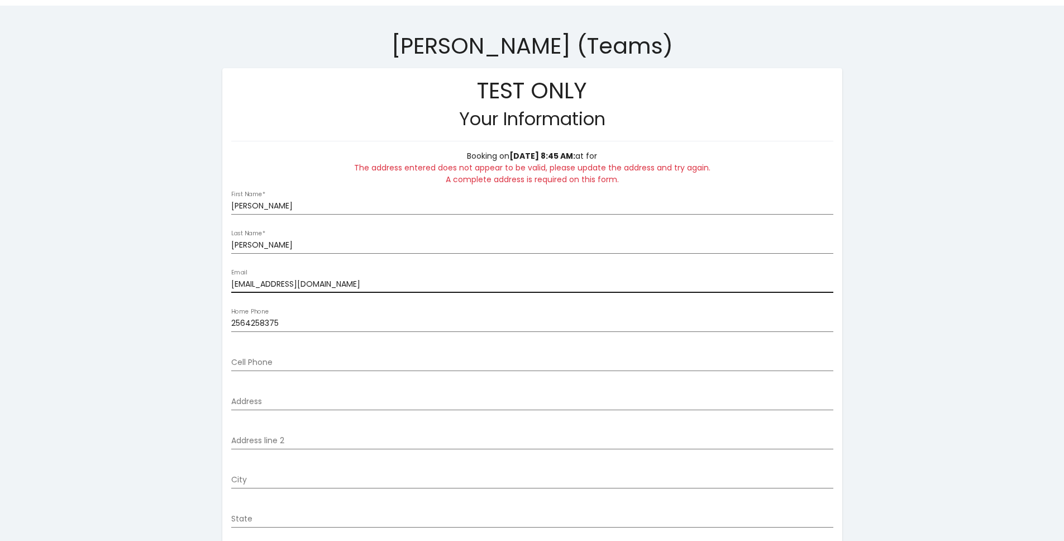
scroll to position [0, 0]
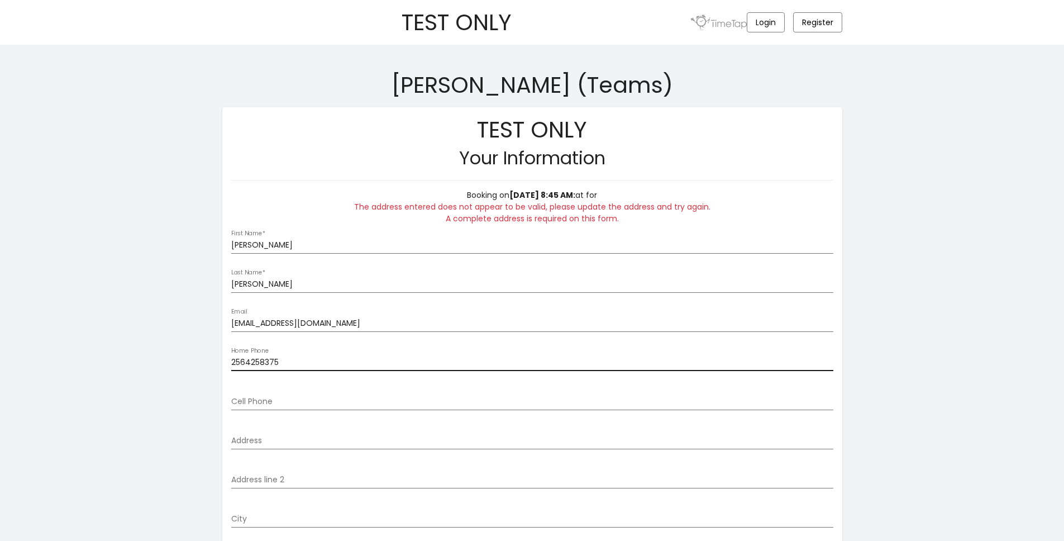
click at [759, 352] on div "2564258375 Home Phone" at bounding box center [532, 359] width 602 height 23
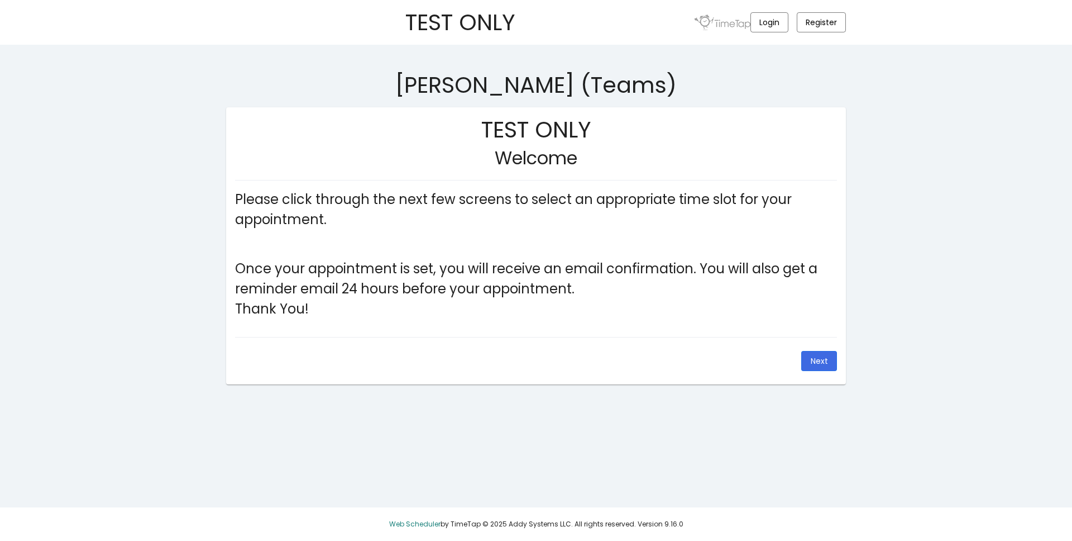
click at [359, 213] on p "Please click through the next few screens to select an appropriate time slot fo…" at bounding box center [536, 209] width 602 height 40
click at [811, 366] on span "Next" at bounding box center [819, 360] width 17 height 11
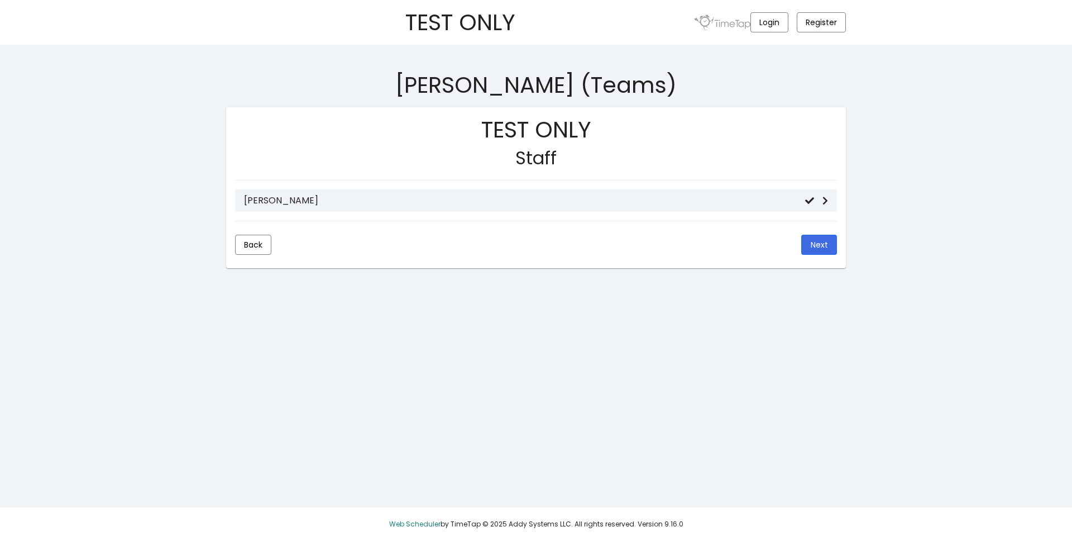
click at [627, 207] on mat-list-item "[PERSON_NAME]" at bounding box center [536, 200] width 602 height 22
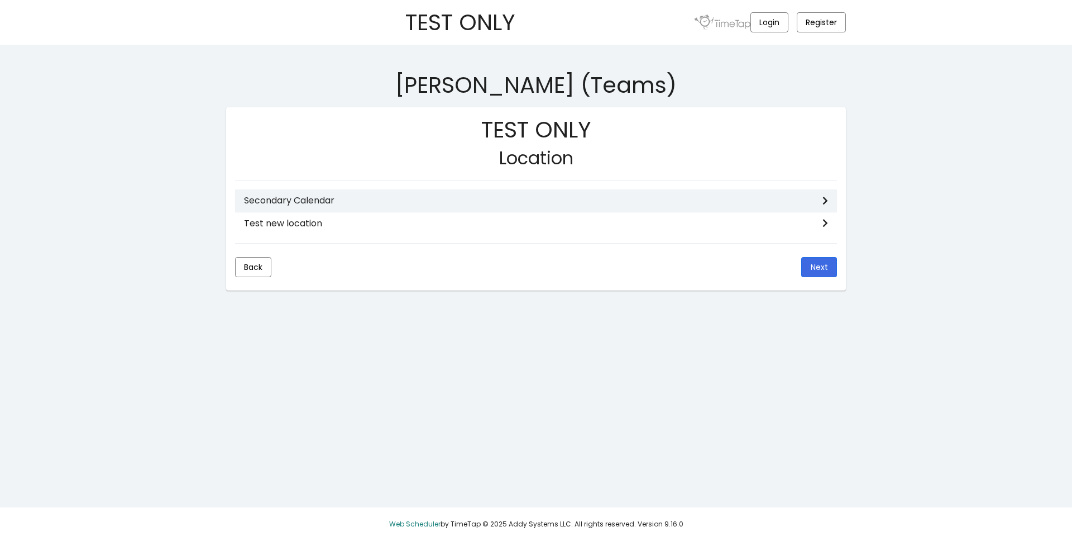
click at [538, 204] on h3 "Secondary Calendar" at bounding box center [533, 200] width 579 height 11
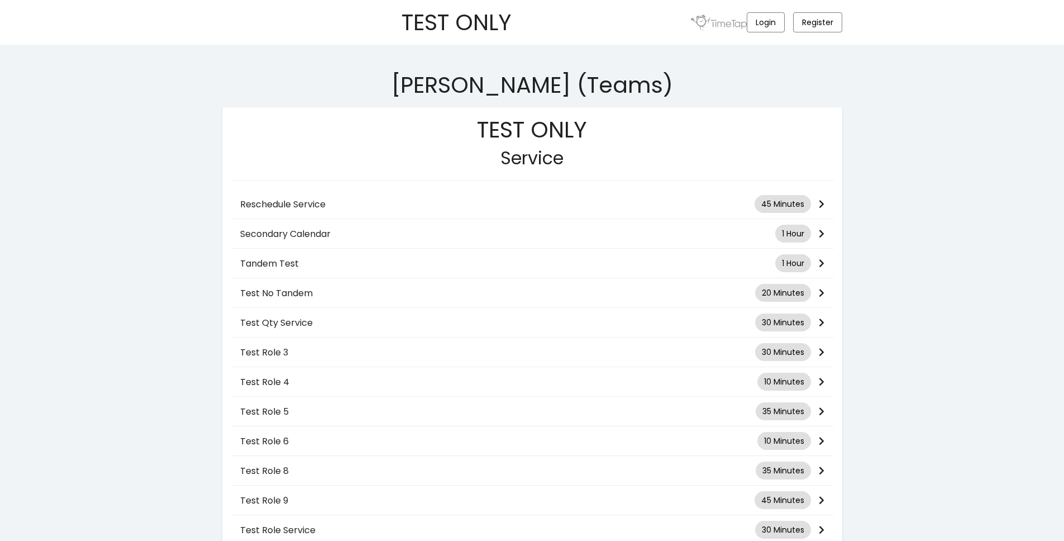
click at [538, 204] on h3 "Reschedule Service" at bounding box center [497, 204] width 514 height 11
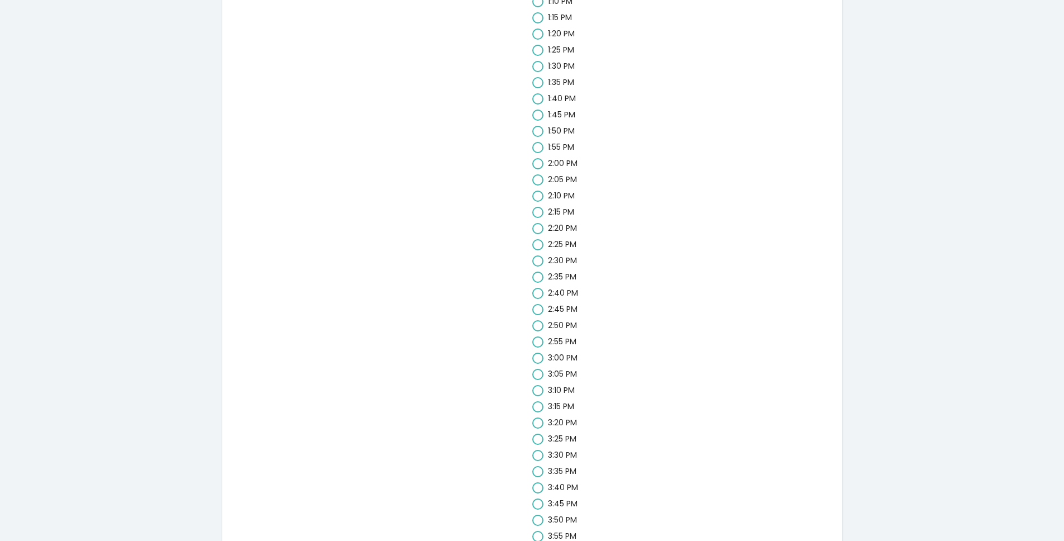
scroll to position [1350, 0]
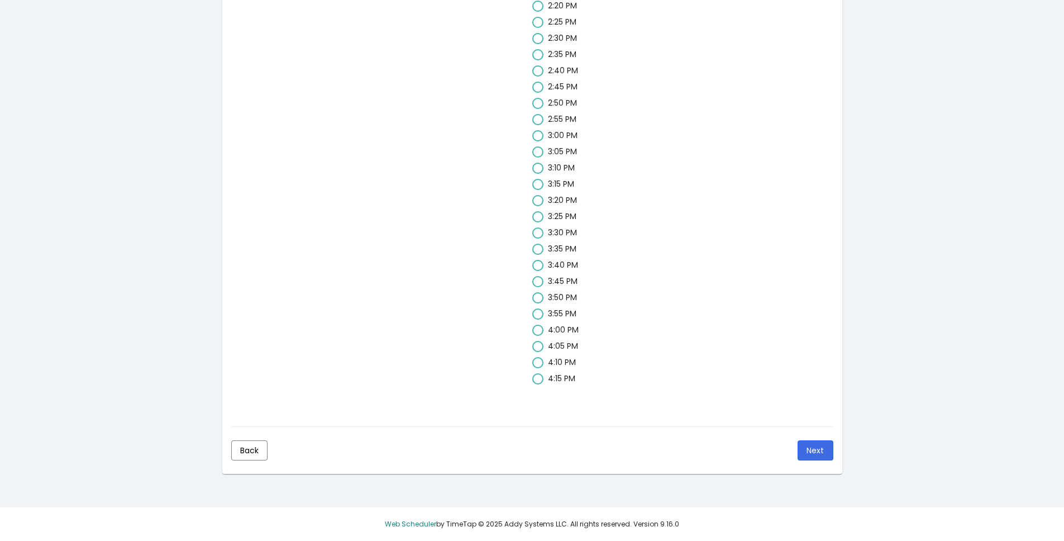
click at [818, 460] on mat-card-actions "Back Next" at bounding box center [532, 450] width 602 height 29
click at [817, 457] on button "Next" at bounding box center [816, 450] width 36 height 20
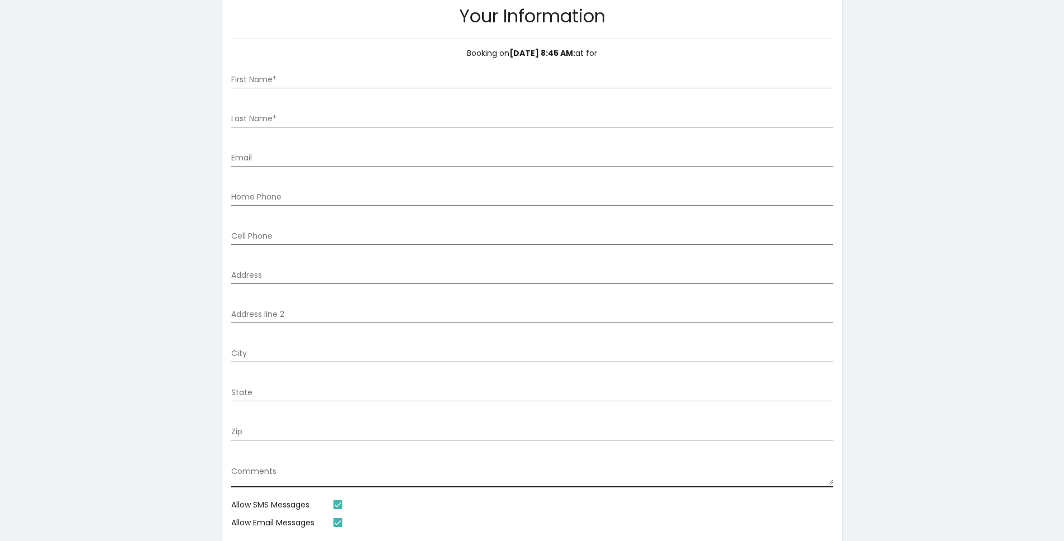
scroll to position [107, 0]
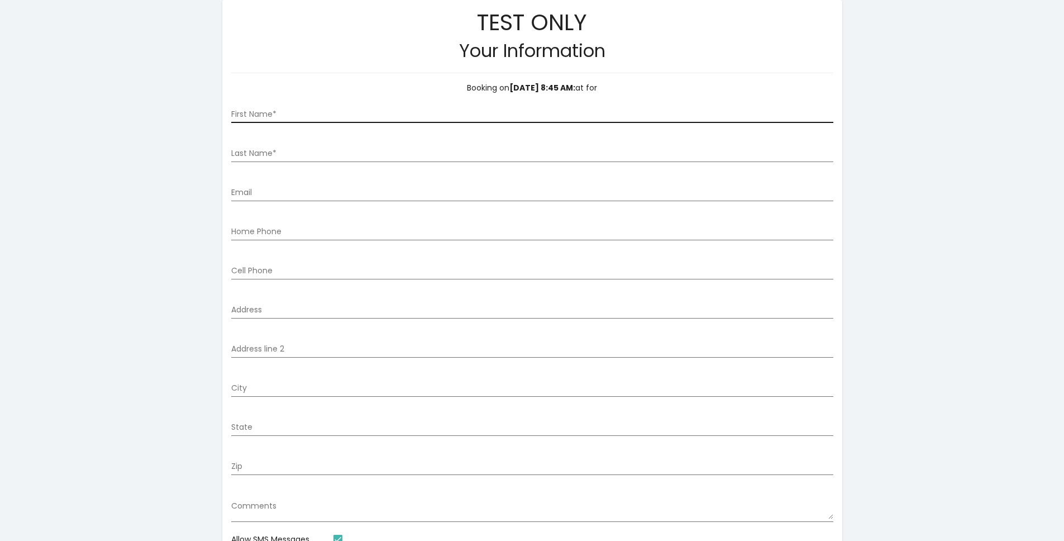
click at [272, 120] on div "First Name *" at bounding box center [532, 111] width 602 height 23
click at [278, 115] on input "First Name *" at bounding box center [532, 114] width 602 height 9
type input "[PERSON_NAME]"
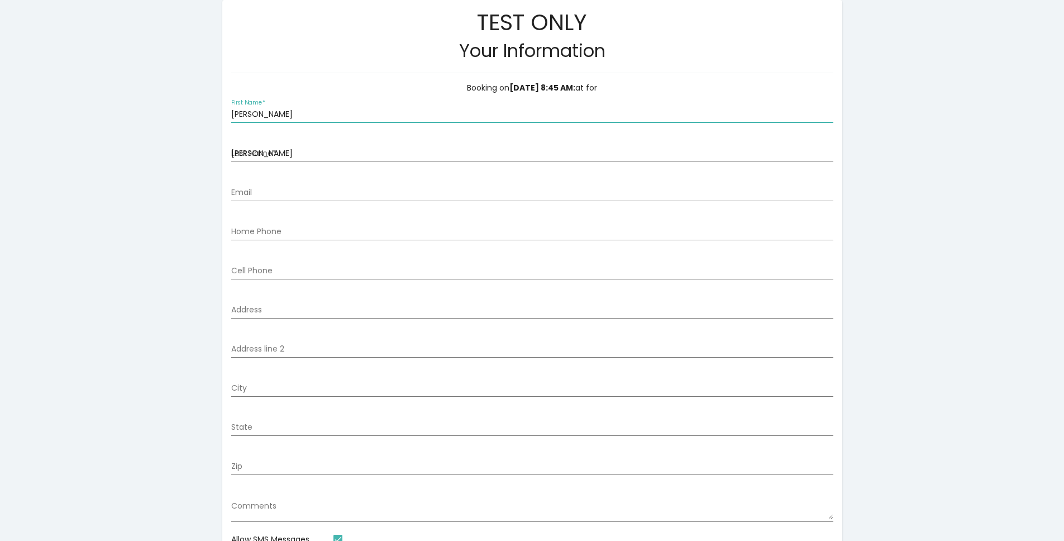
type input "[EMAIL_ADDRESS][DOMAIN_NAME]"
type input "2564258375"
type input "[STREET_ADDRESS][PERSON_NAME]"
type input "[PERSON_NAME]"
type input "UT"
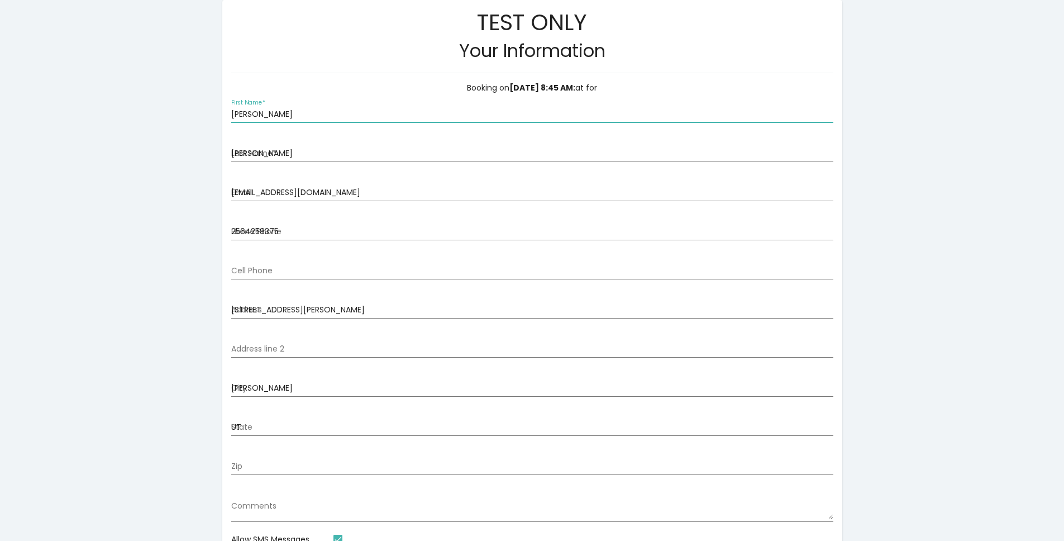
type input "84096-5780"
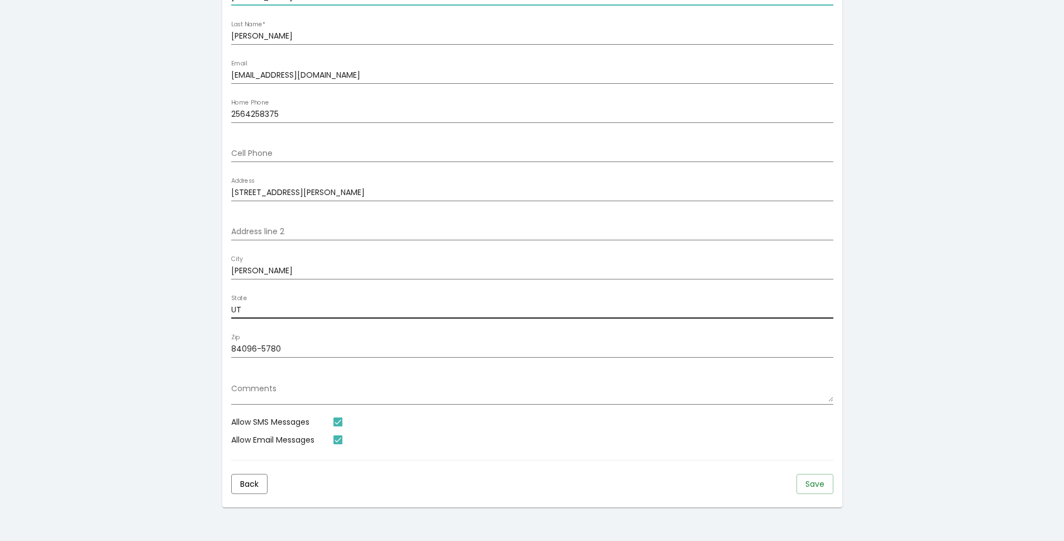
scroll to position [258, 0]
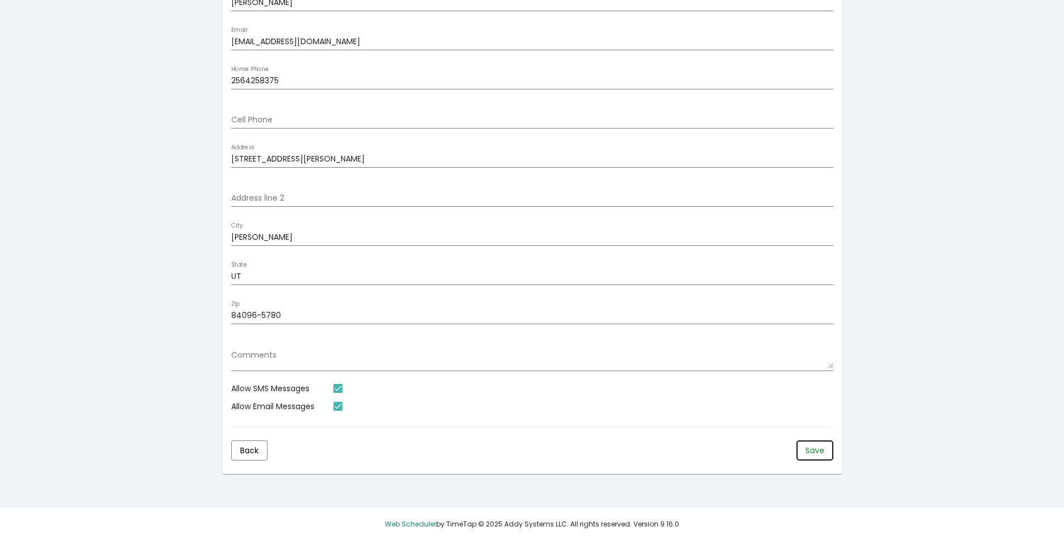
click at [808, 452] on span "Save" at bounding box center [814, 450] width 19 height 11
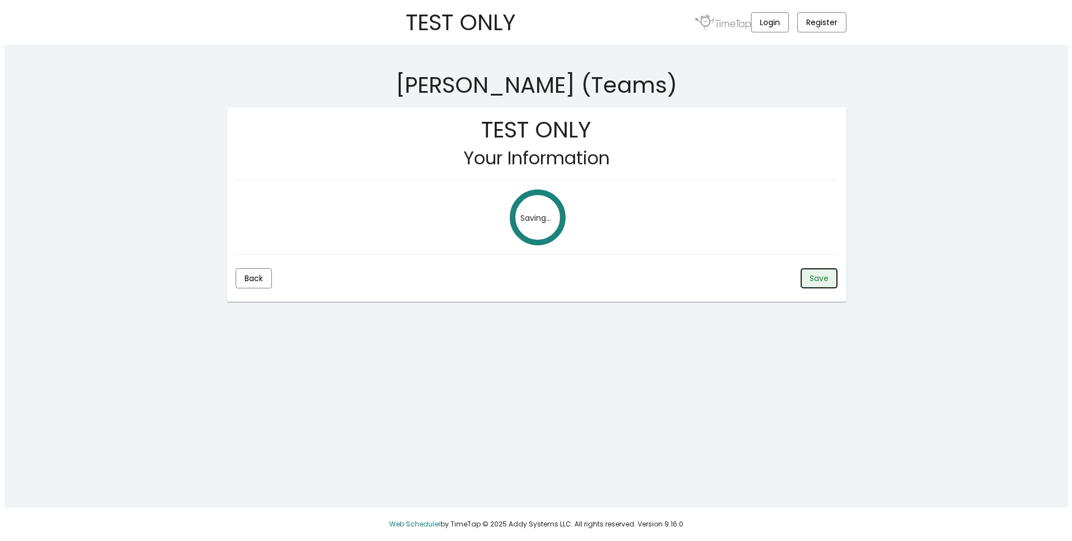
scroll to position [0, 0]
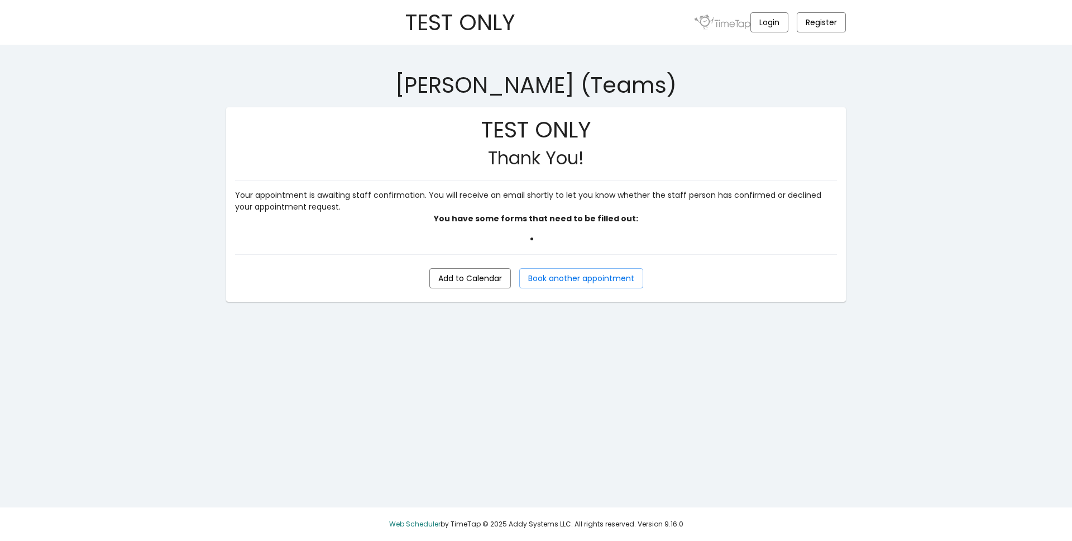
click at [821, 262] on mat-card "TEST ONLY Thank You! Your appointment is awaiting staff confirmation. You will …" at bounding box center [536, 204] width 620 height 194
click at [268, 119] on h1 "TEST ONLY" at bounding box center [536, 129] width 602 height 27
drag, startPoint x: 522, startPoint y: 246, endPoint x: 614, endPoint y: 241, distance: 92.9
click at [614, 241] on mat-card-content "Your appointment is awaiting staff confirmation. You will receive an email shor…" at bounding box center [536, 221] width 602 height 65
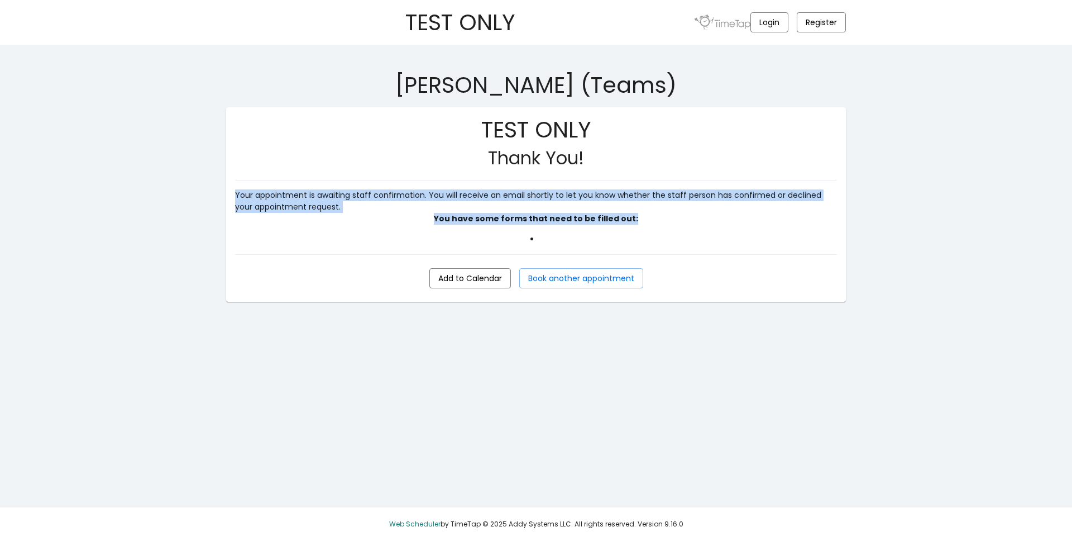
drag, startPoint x: 643, startPoint y: 222, endPoint x: 206, endPoint y: 188, distance: 439.2
click at [222, 189] on main "[PERSON_NAME] (Teams) TEST ONLY Thank You! Your appointment is awaiting staff c…" at bounding box center [536, 203] width 637 height 264
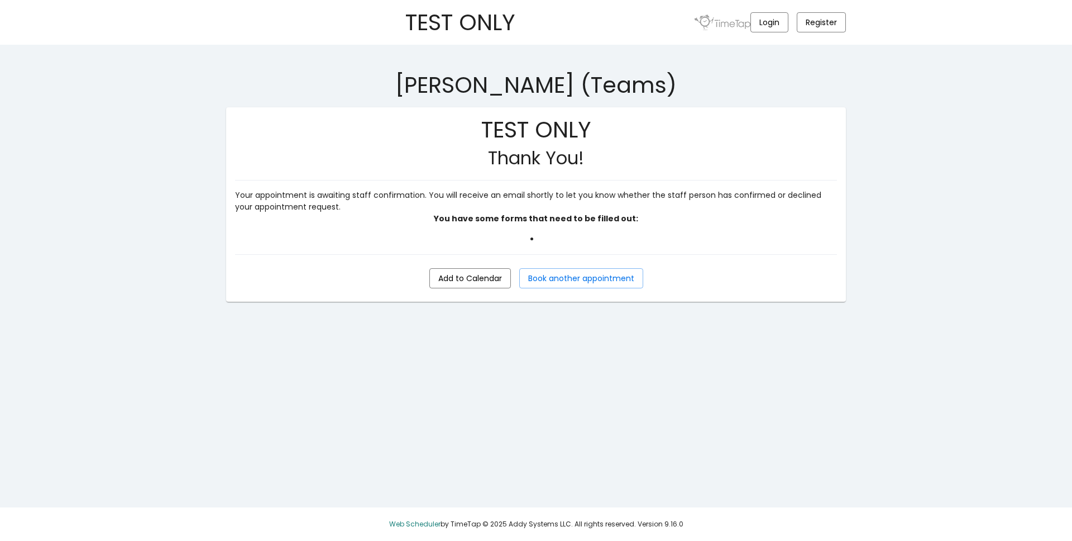
click at [476, 241] on li at bounding box center [536, 239] width 602 height 12
